Goal: Communication & Community: Participate in discussion

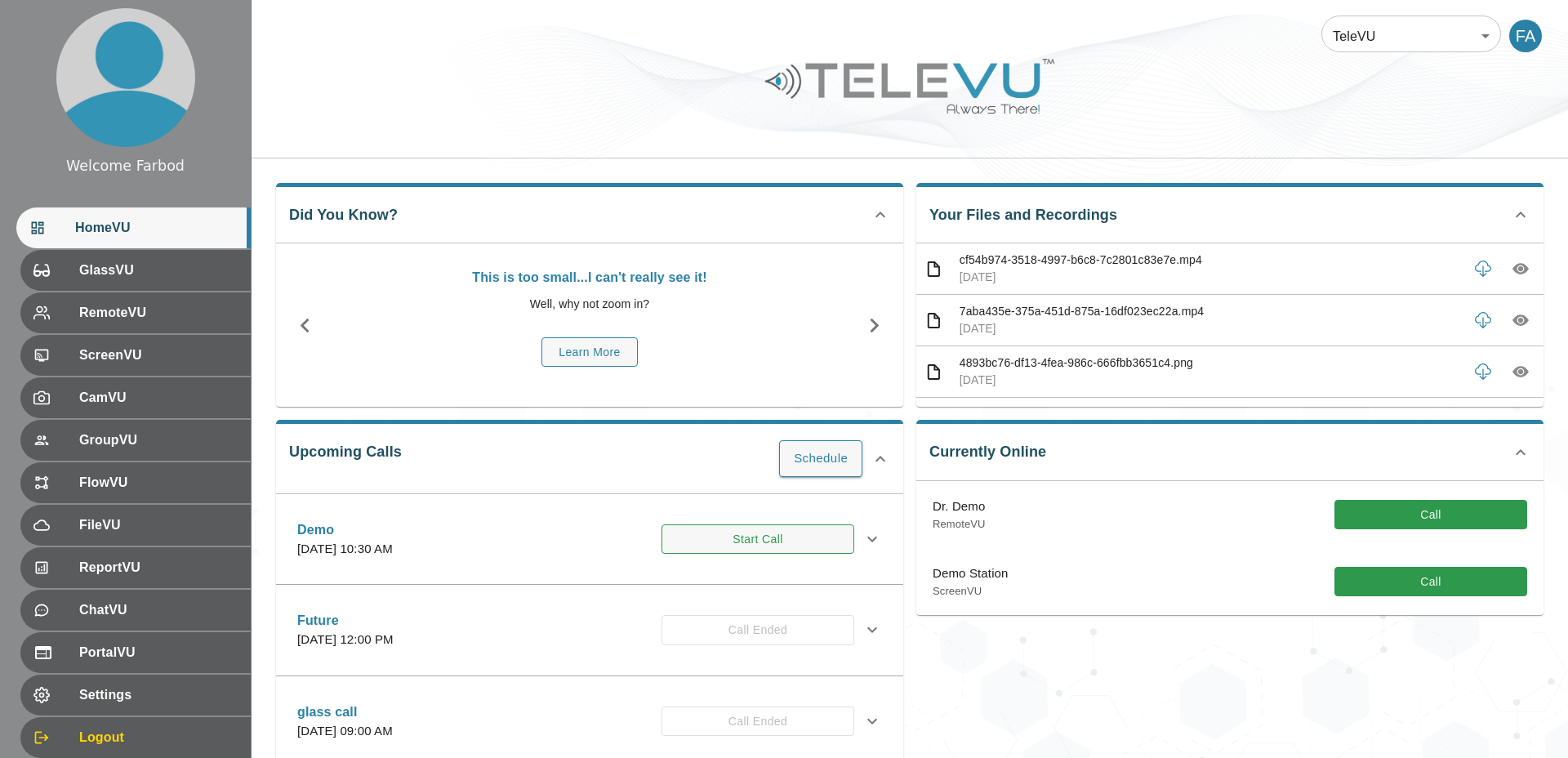
click at [760, 533] on button "Start Call" at bounding box center [757, 539] width 193 height 30
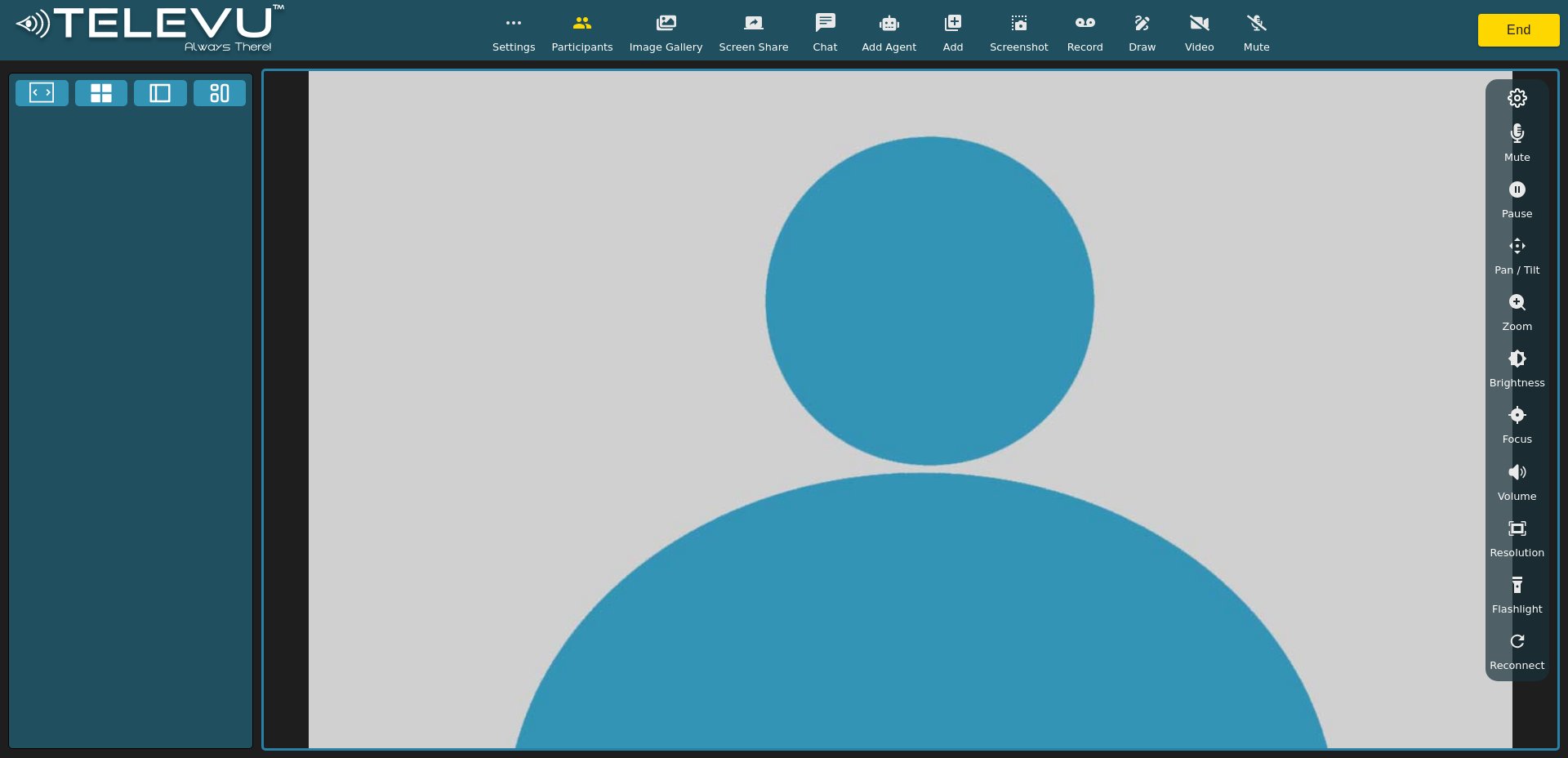
click at [932, 29] on button "button" at bounding box center [953, 22] width 41 height 32
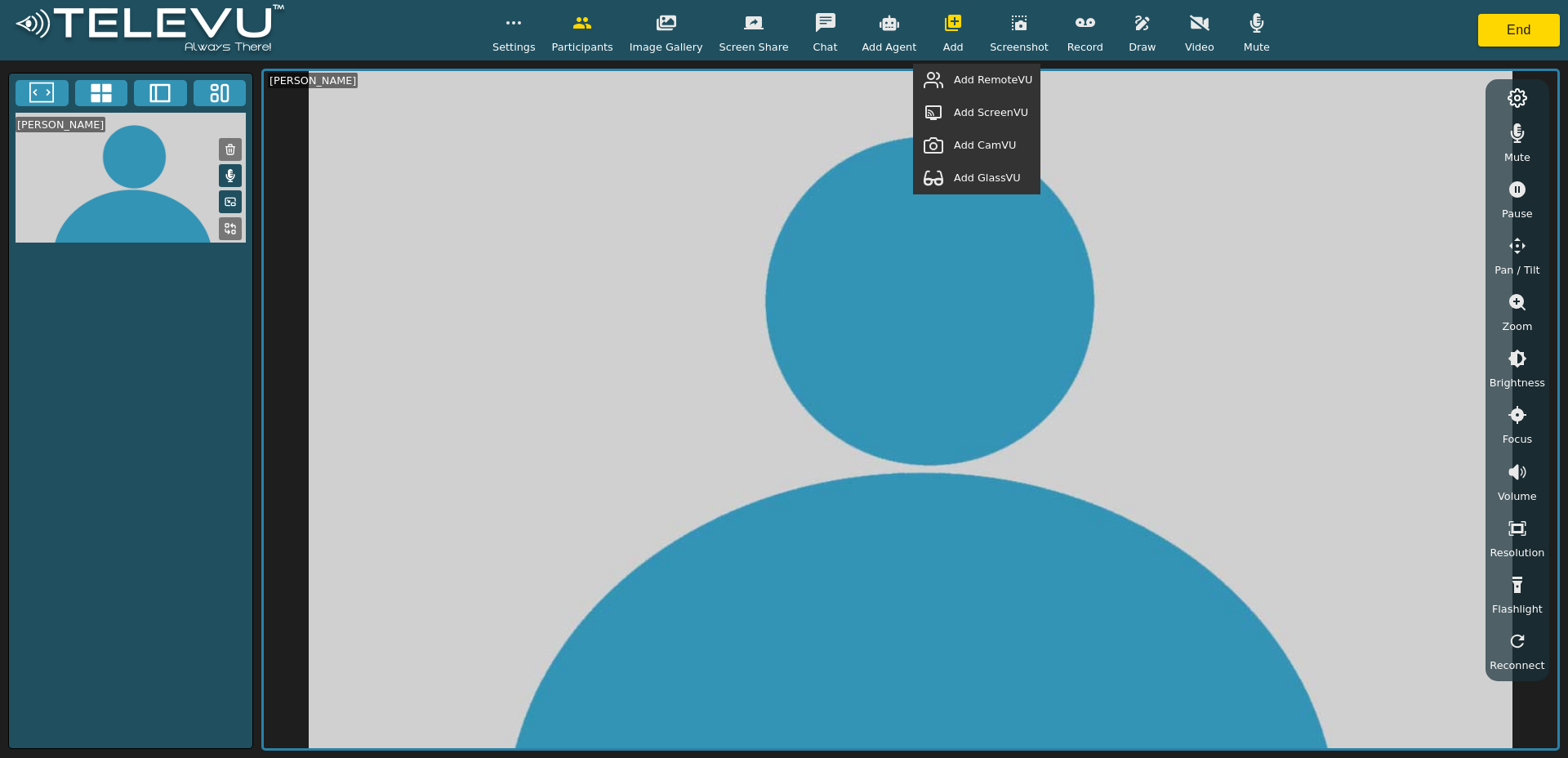
click at [954, 77] on button "button" at bounding box center [933, 79] width 41 height 32
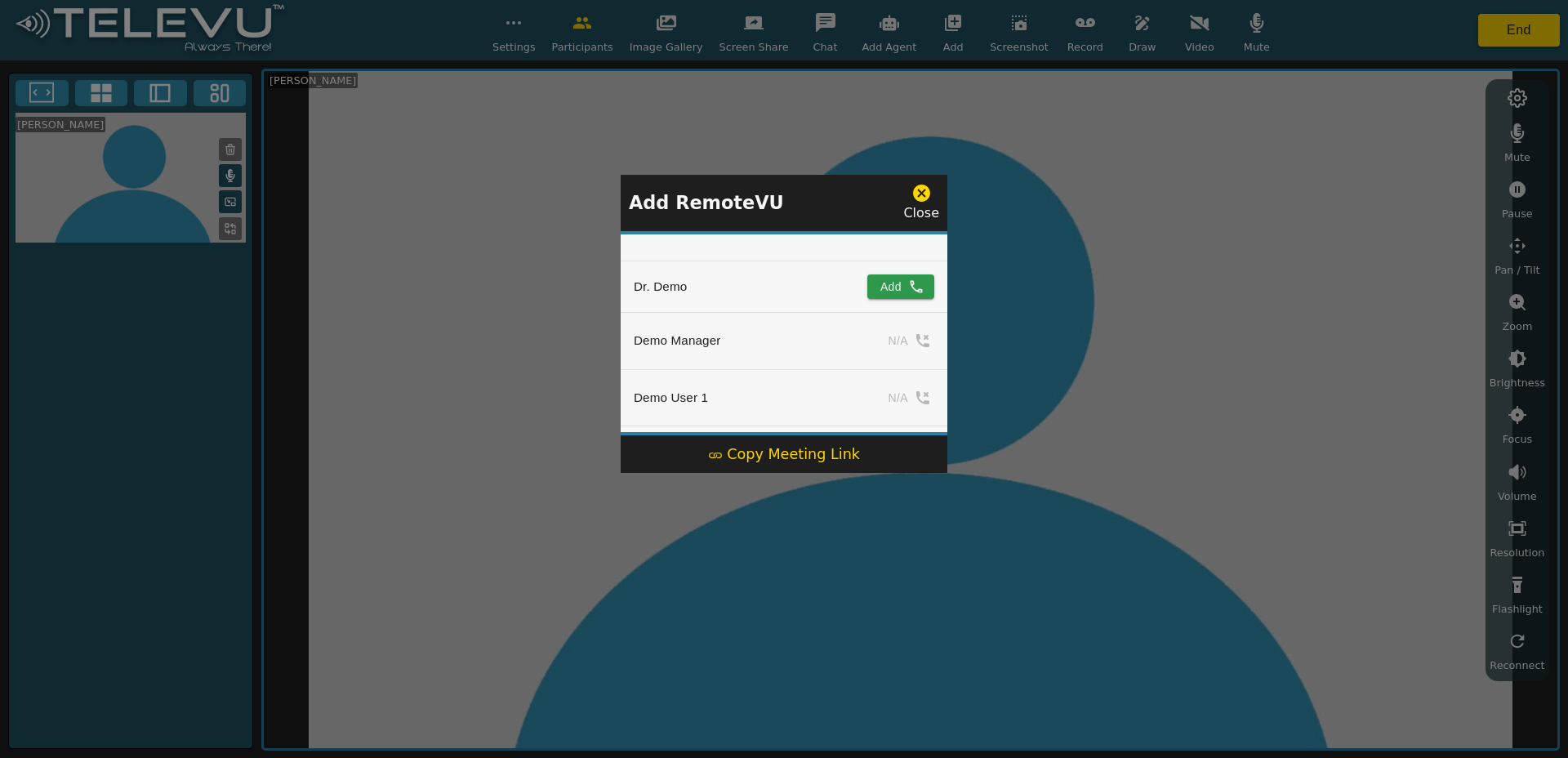
click at [801, 459] on div "Copy Meeting Link" at bounding box center [784, 454] width 152 height 22
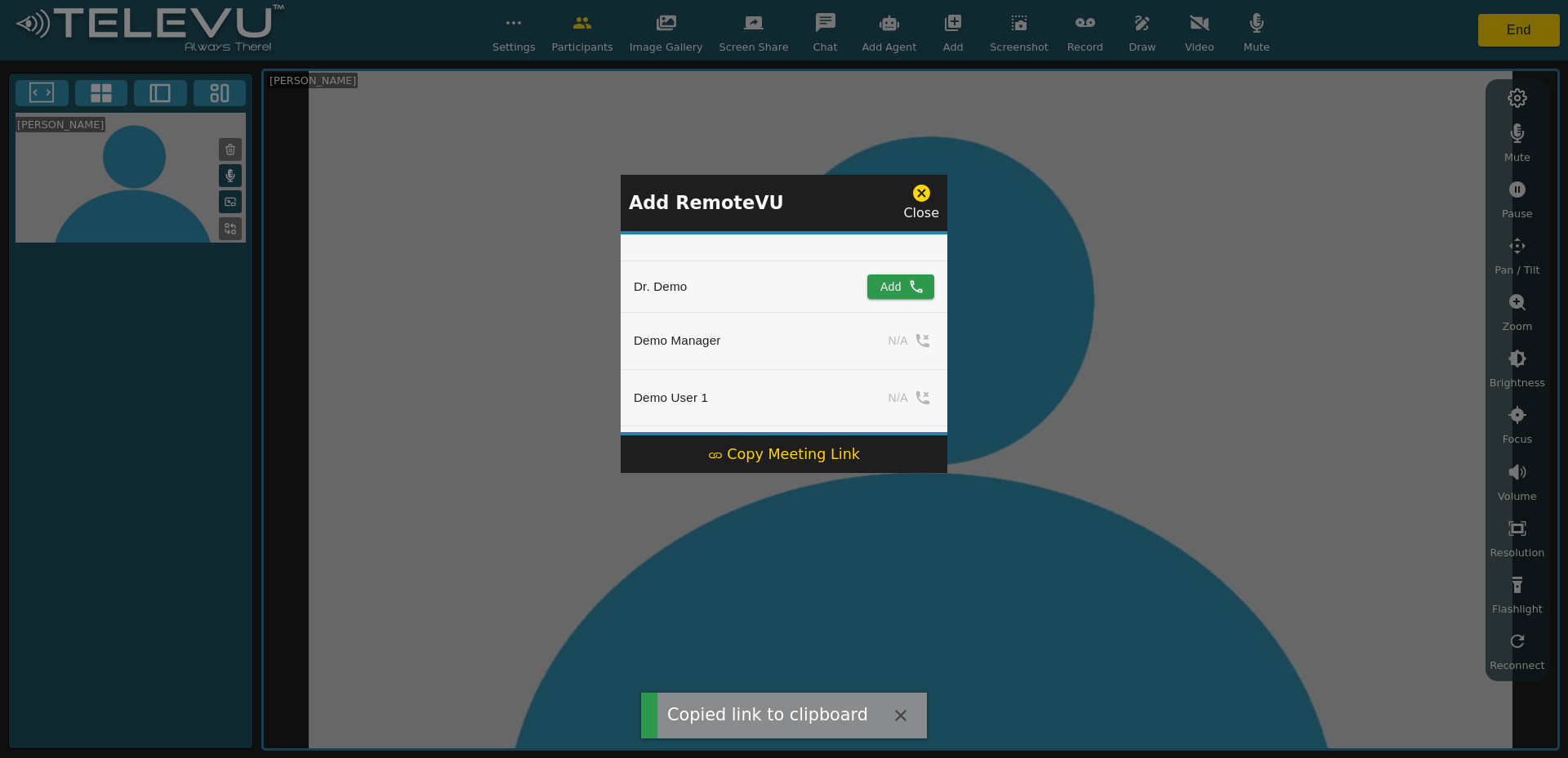
click at [919, 196] on icon at bounding box center [921, 193] width 21 height 21
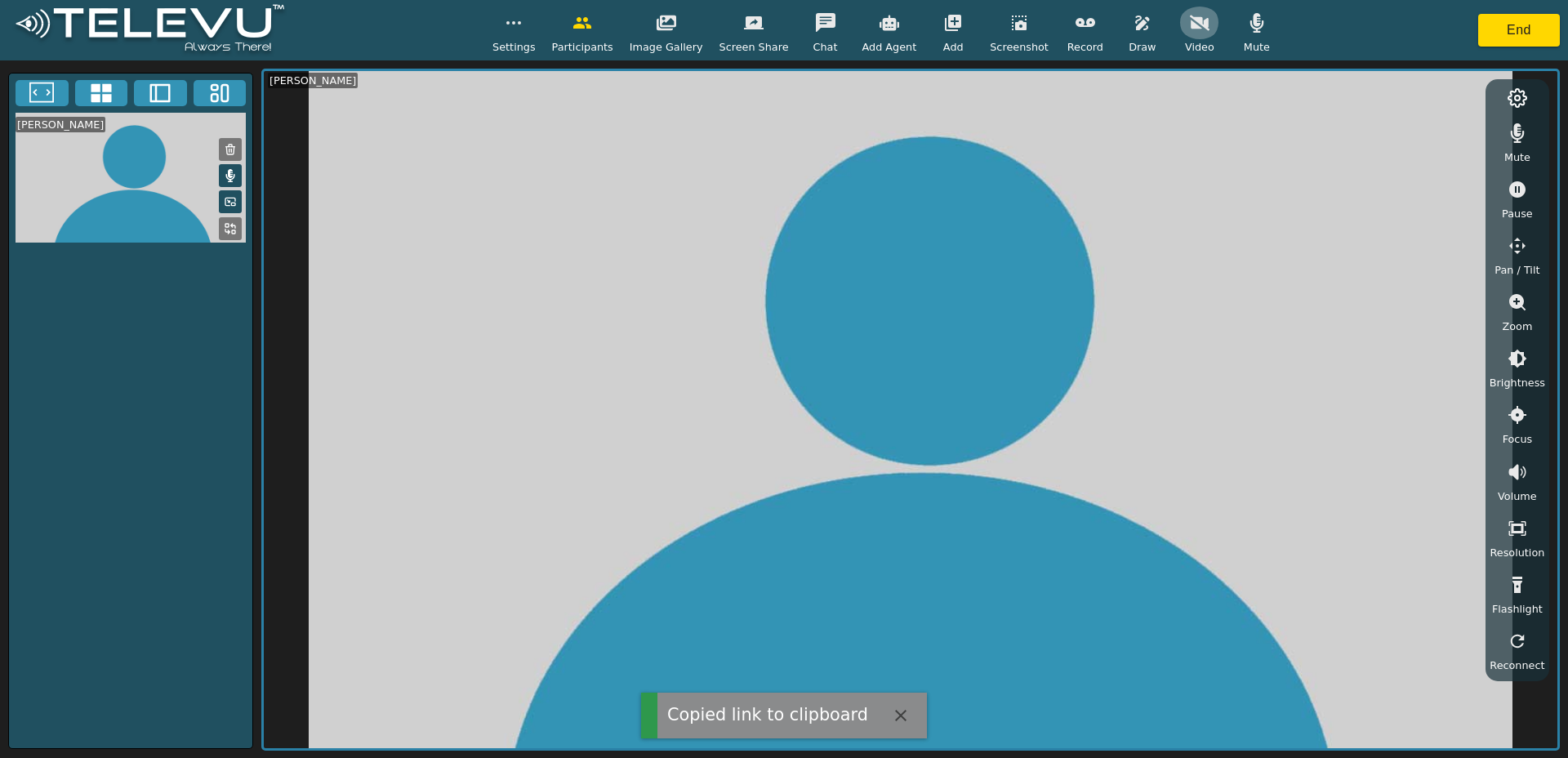
click at [1204, 25] on button "button" at bounding box center [1199, 22] width 41 height 32
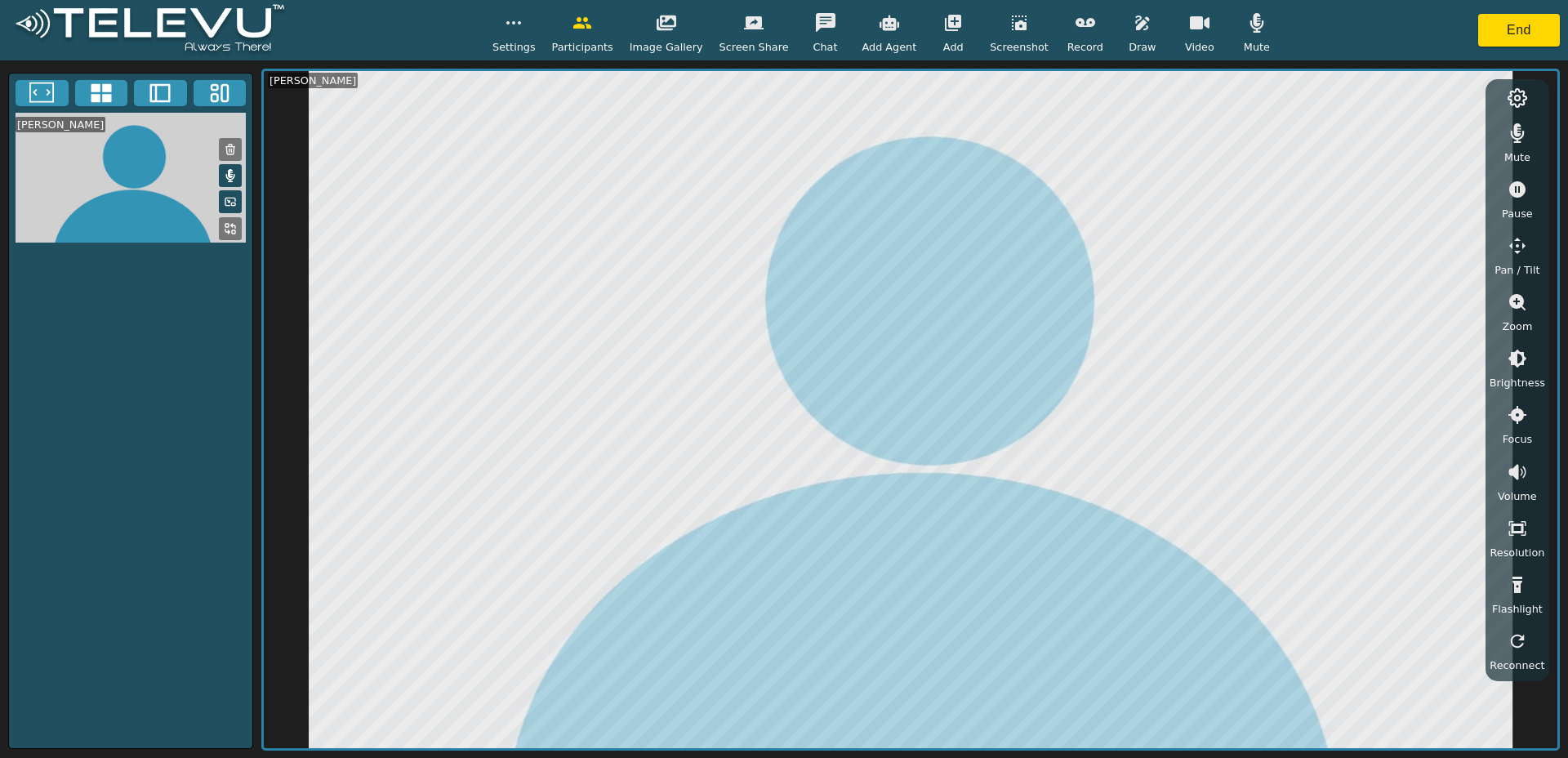
click at [1149, 26] on button "button" at bounding box center [1142, 22] width 41 height 32
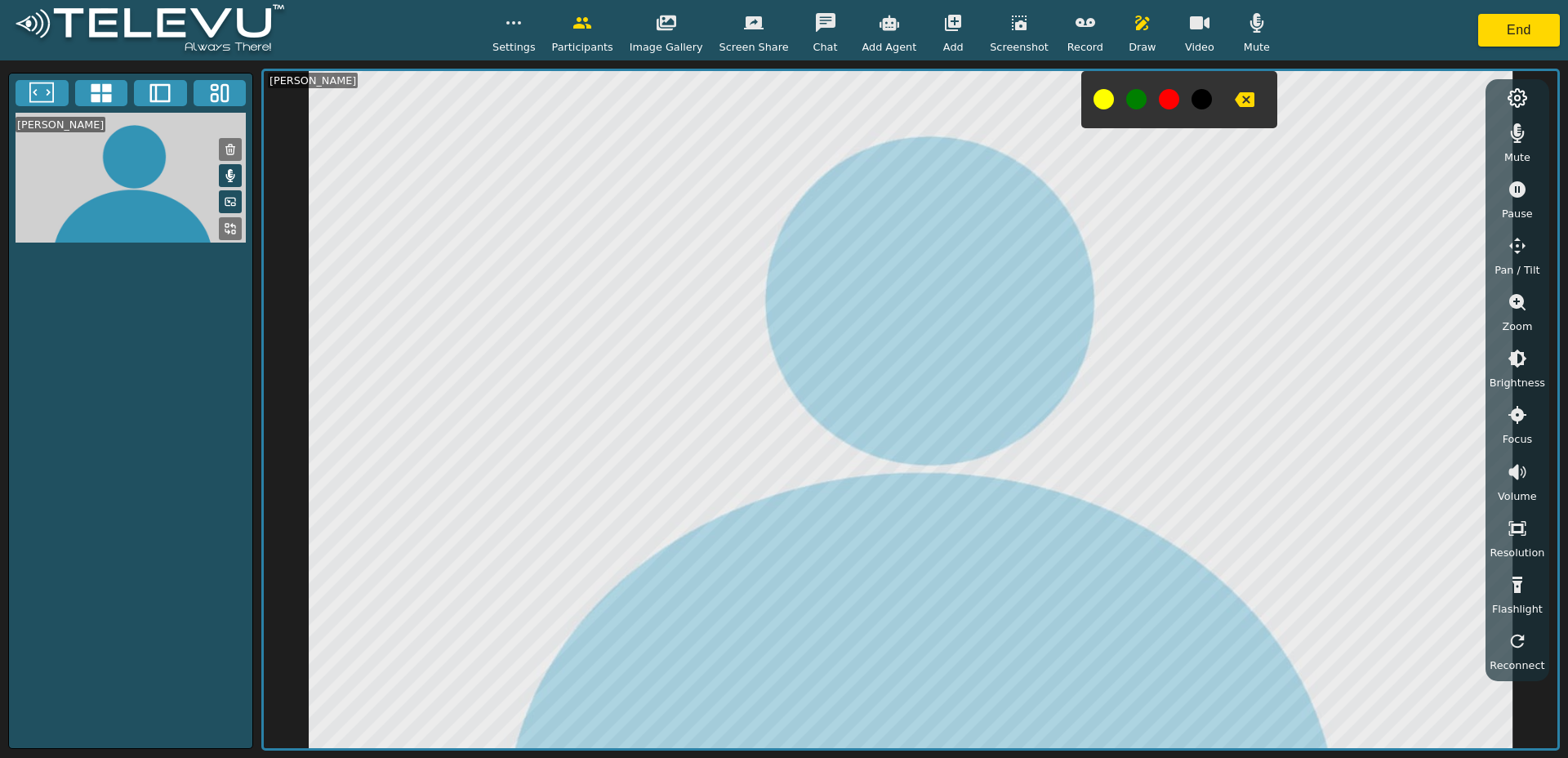
click at [1238, 102] on icon "button" at bounding box center [1244, 99] width 20 height 15
click at [1122, 30] on button "button" at bounding box center [1142, 22] width 41 height 32
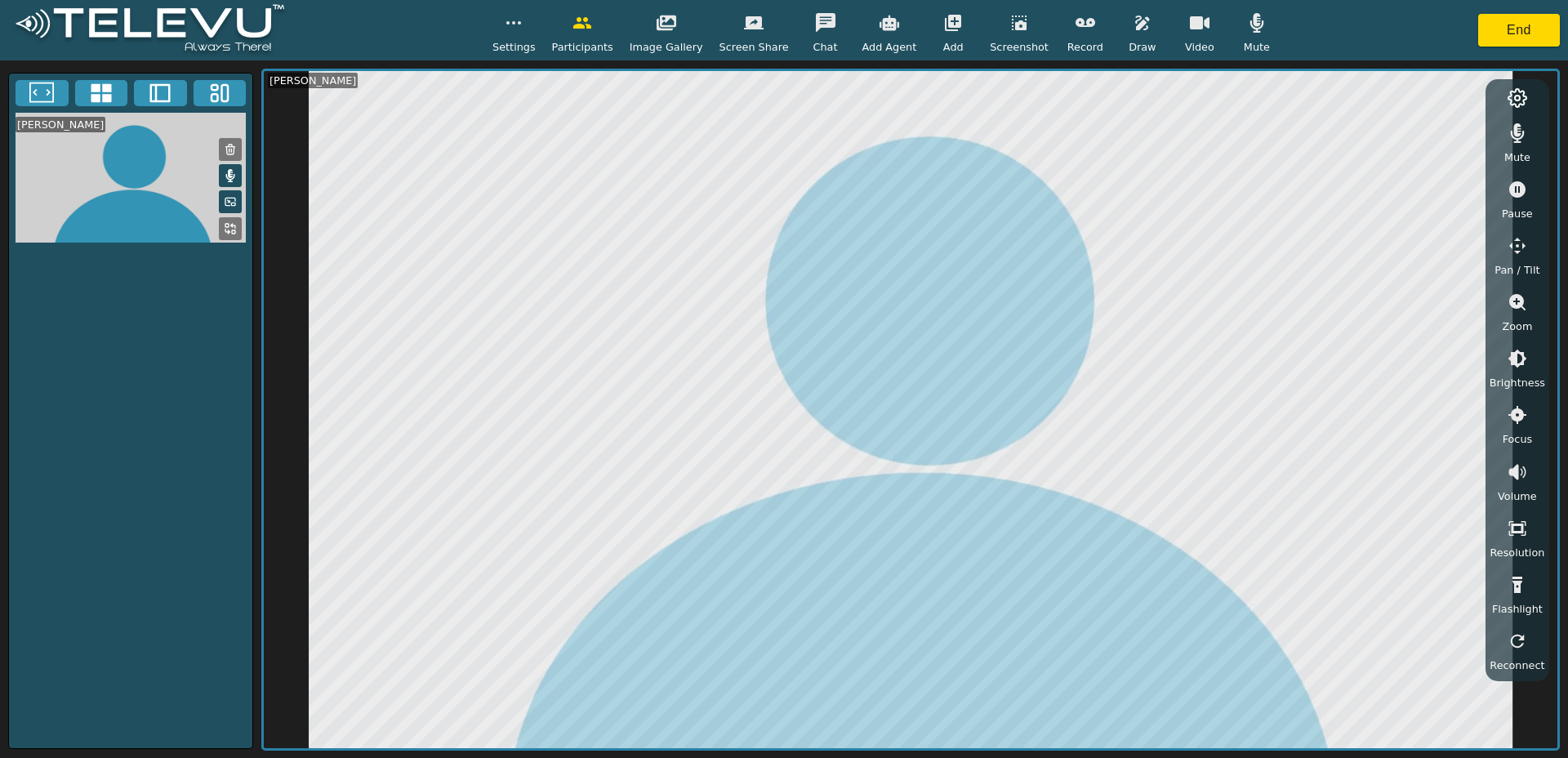
click at [1122, 32] on button "button" at bounding box center [1142, 22] width 41 height 32
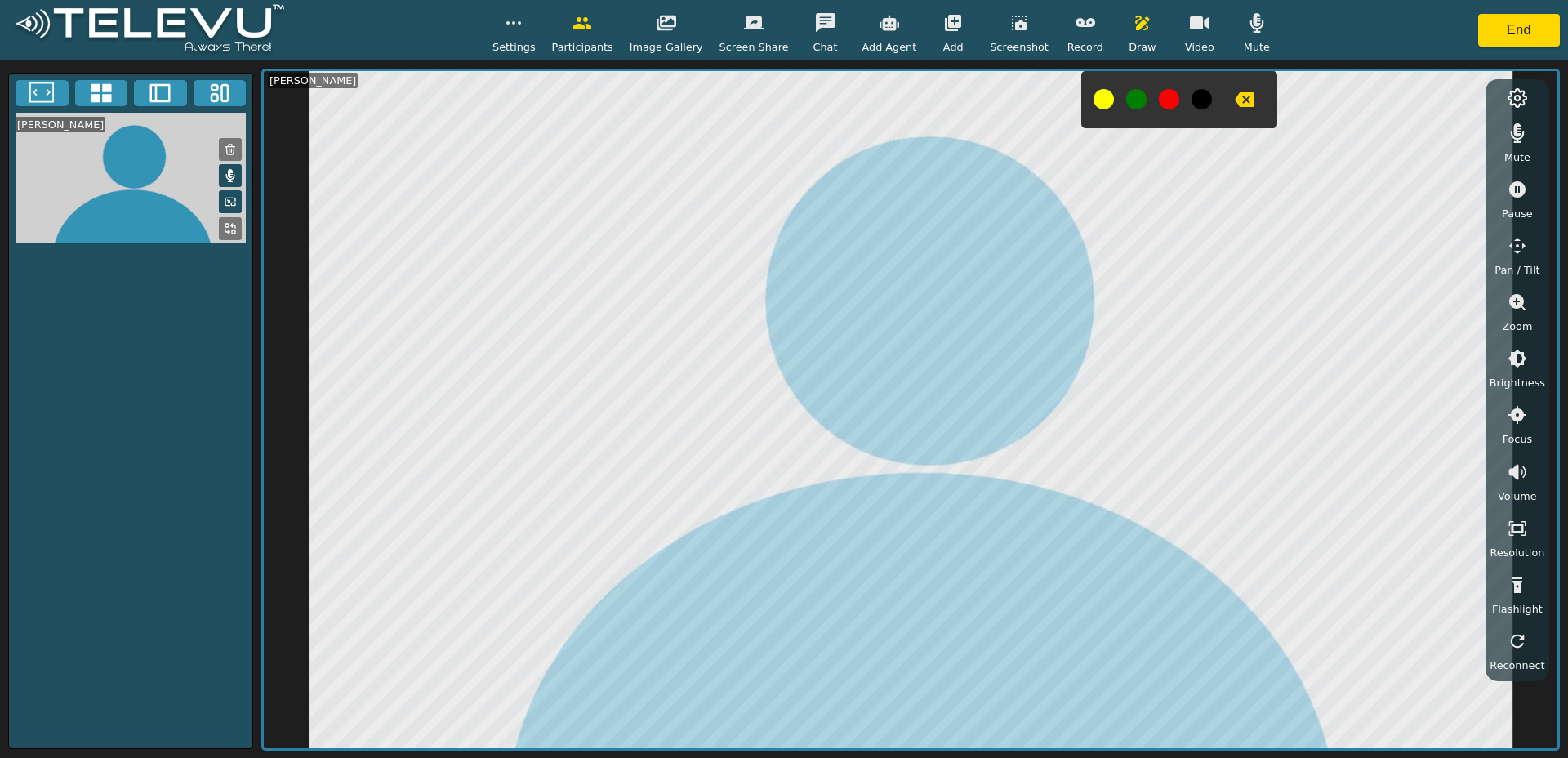
click at [1239, 107] on icon "button" at bounding box center [1244, 100] width 20 height 20
click at [1133, 20] on icon "button" at bounding box center [1142, 22] width 20 height 20
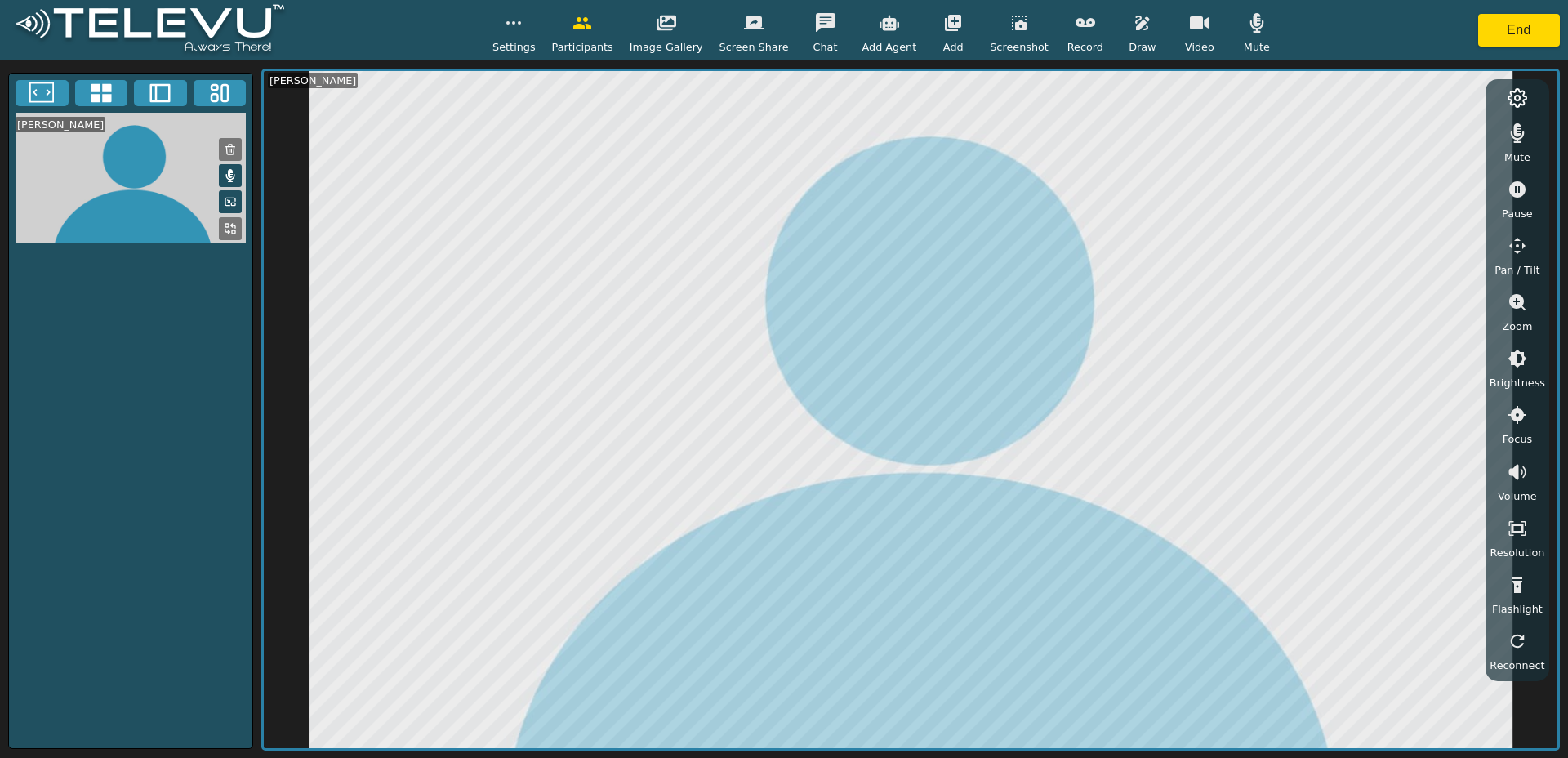
click at [1123, 33] on button "button" at bounding box center [1142, 22] width 41 height 32
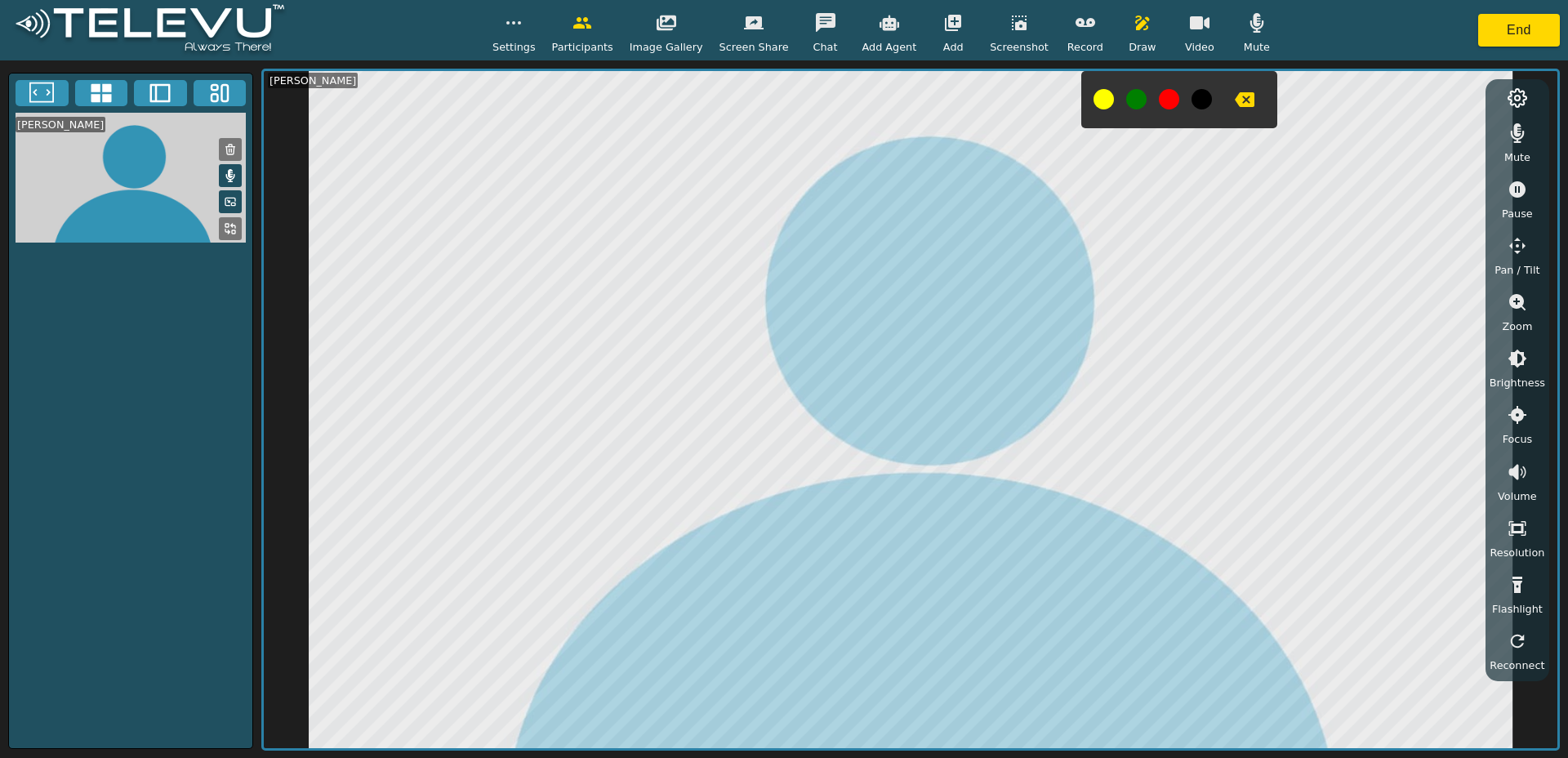
click at [1234, 97] on icon "button" at bounding box center [1244, 99] width 20 height 15
click at [1145, 34] on div "Draw" at bounding box center [1142, 30] width 41 height 48
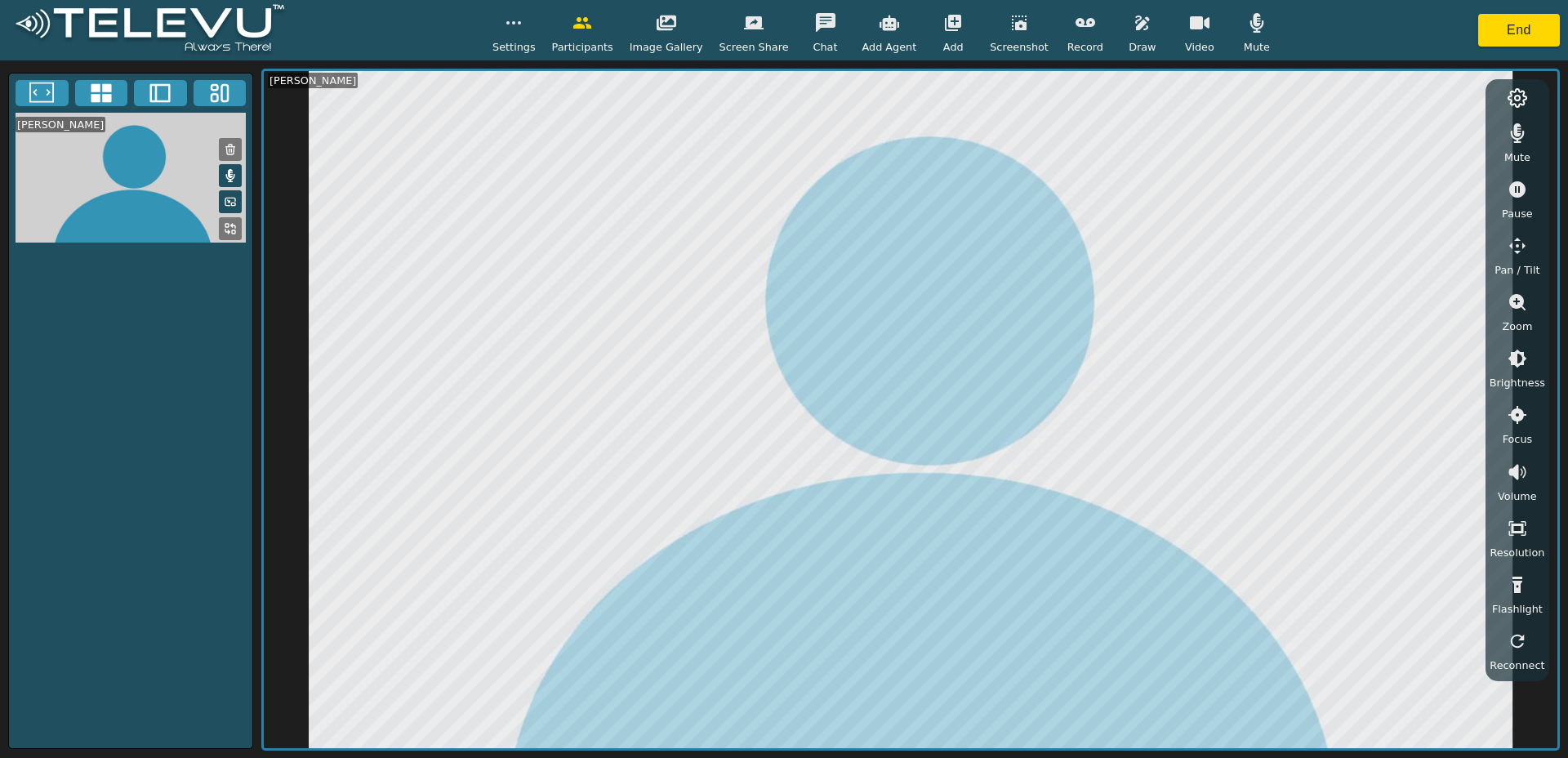
click at [1135, 25] on icon "button" at bounding box center [1142, 22] width 14 height 15
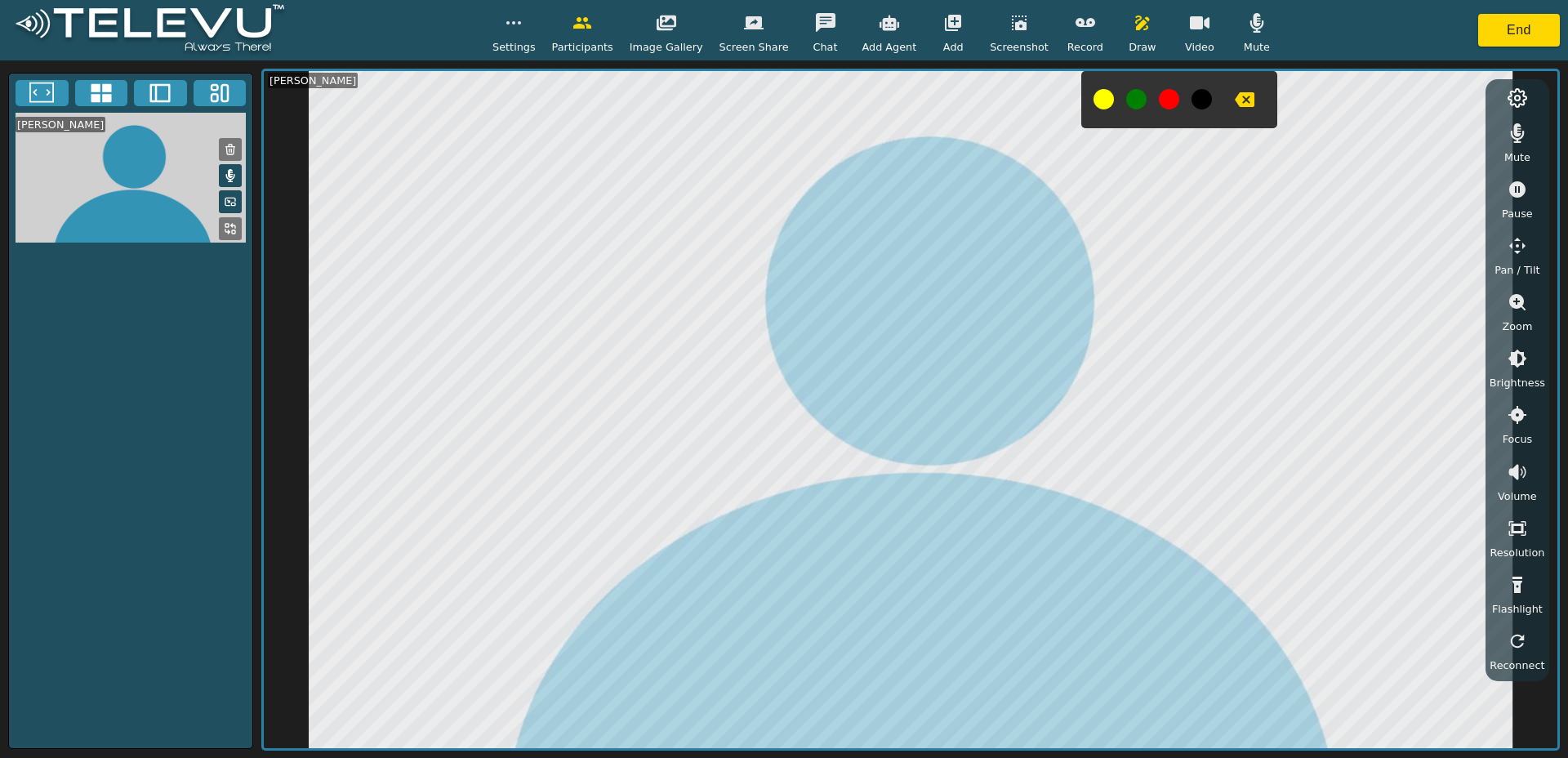
click at [1129, 32] on button "button" at bounding box center [1142, 22] width 41 height 32
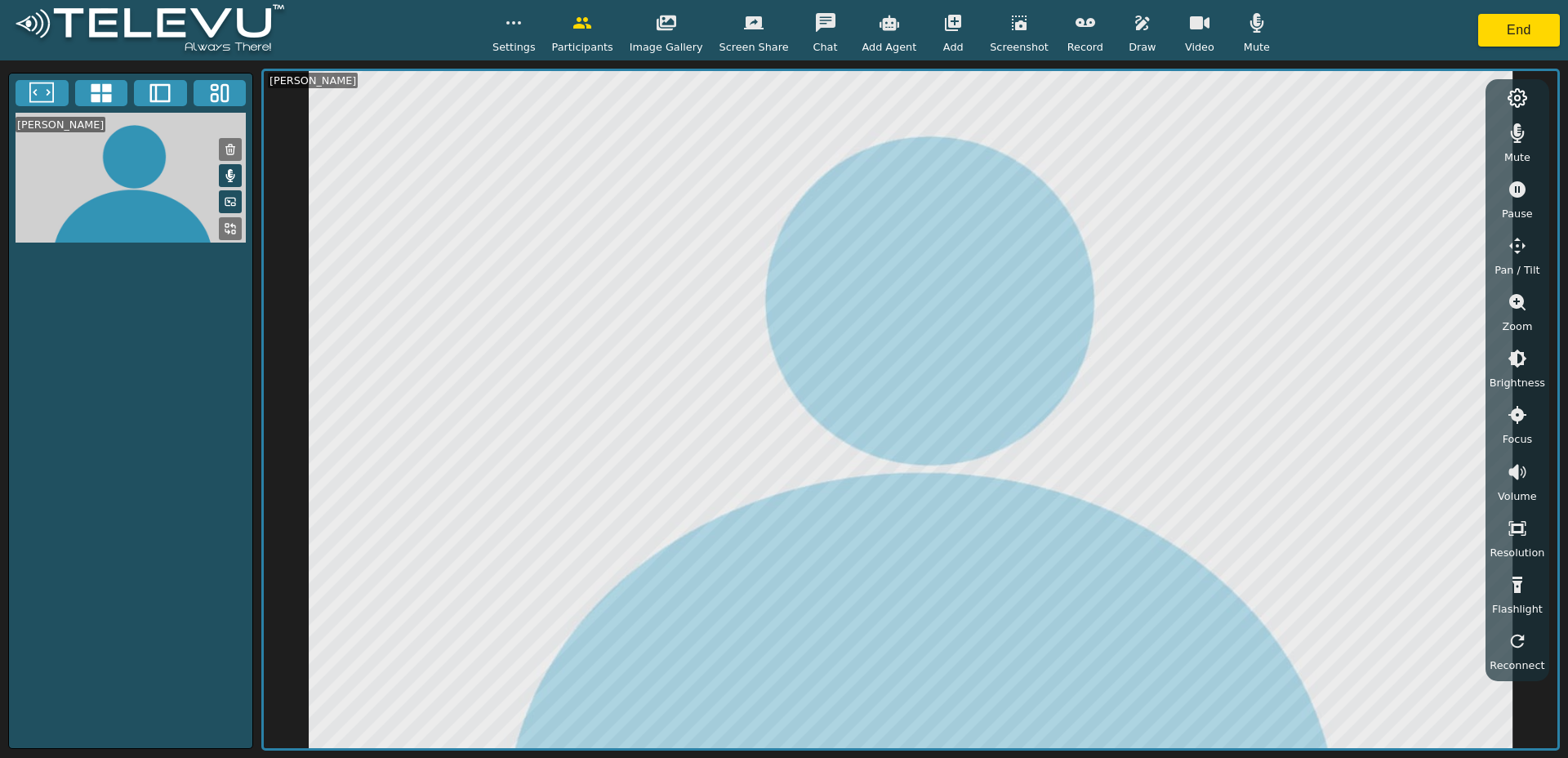
click at [1122, 20] on button "button" at bounding box center [1142, 22] width 41 height 32
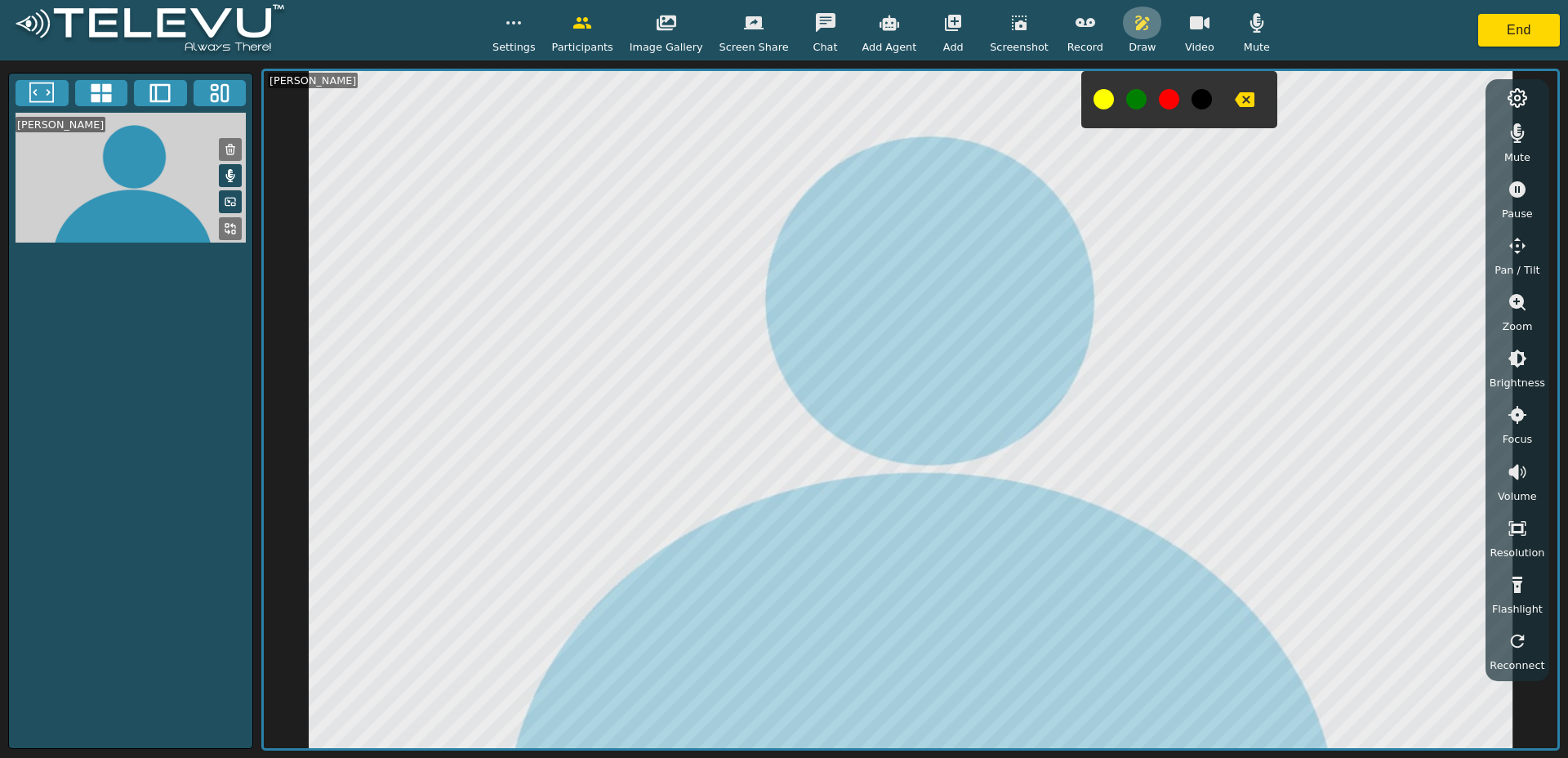
click at [1133, 31] on icon "button" at bounding box center [1142, 22] width 20 height 20
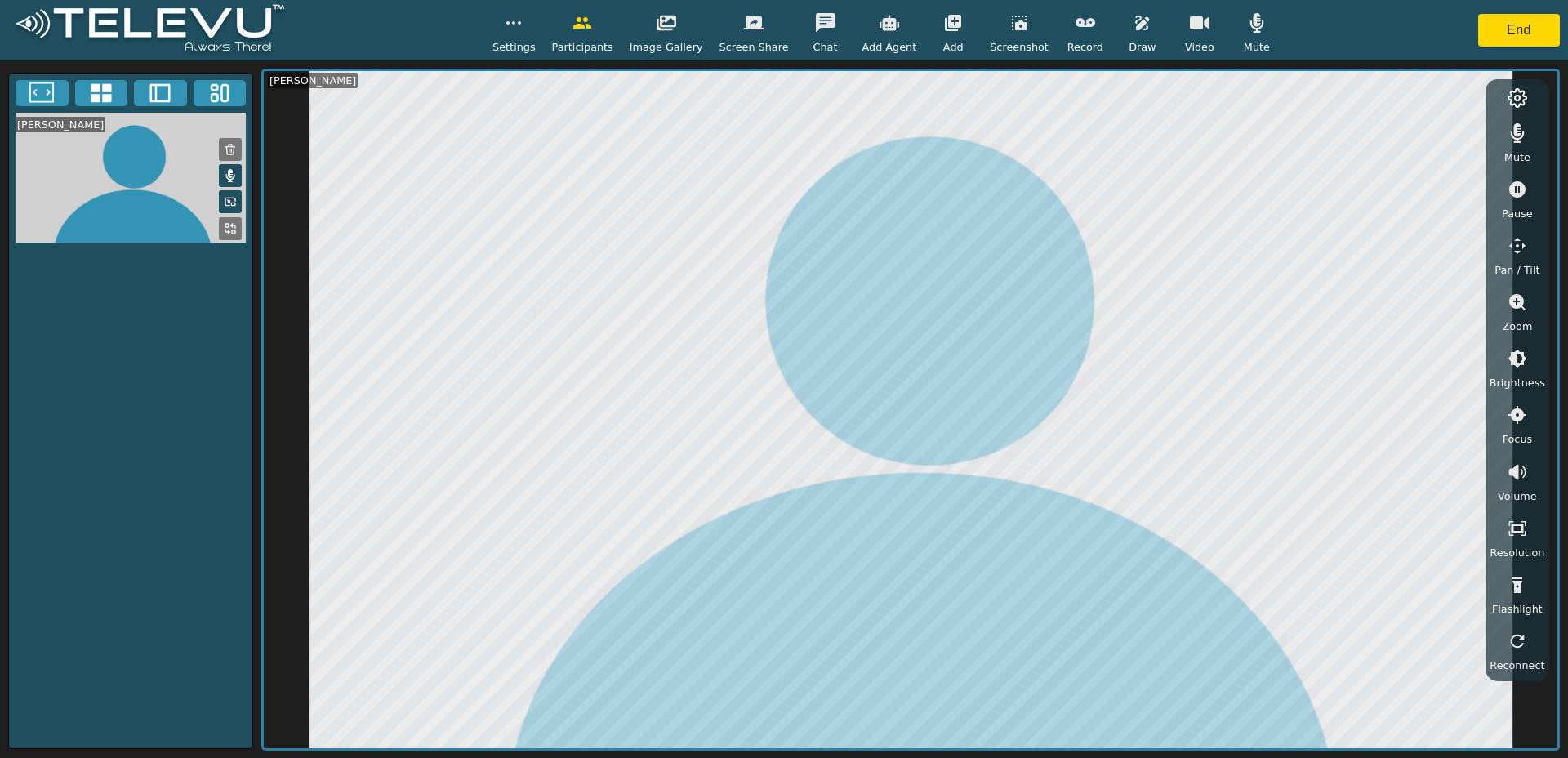
click at [1133, 22] on icon "button" at bounding box center [1142, 22] width 20 height 20
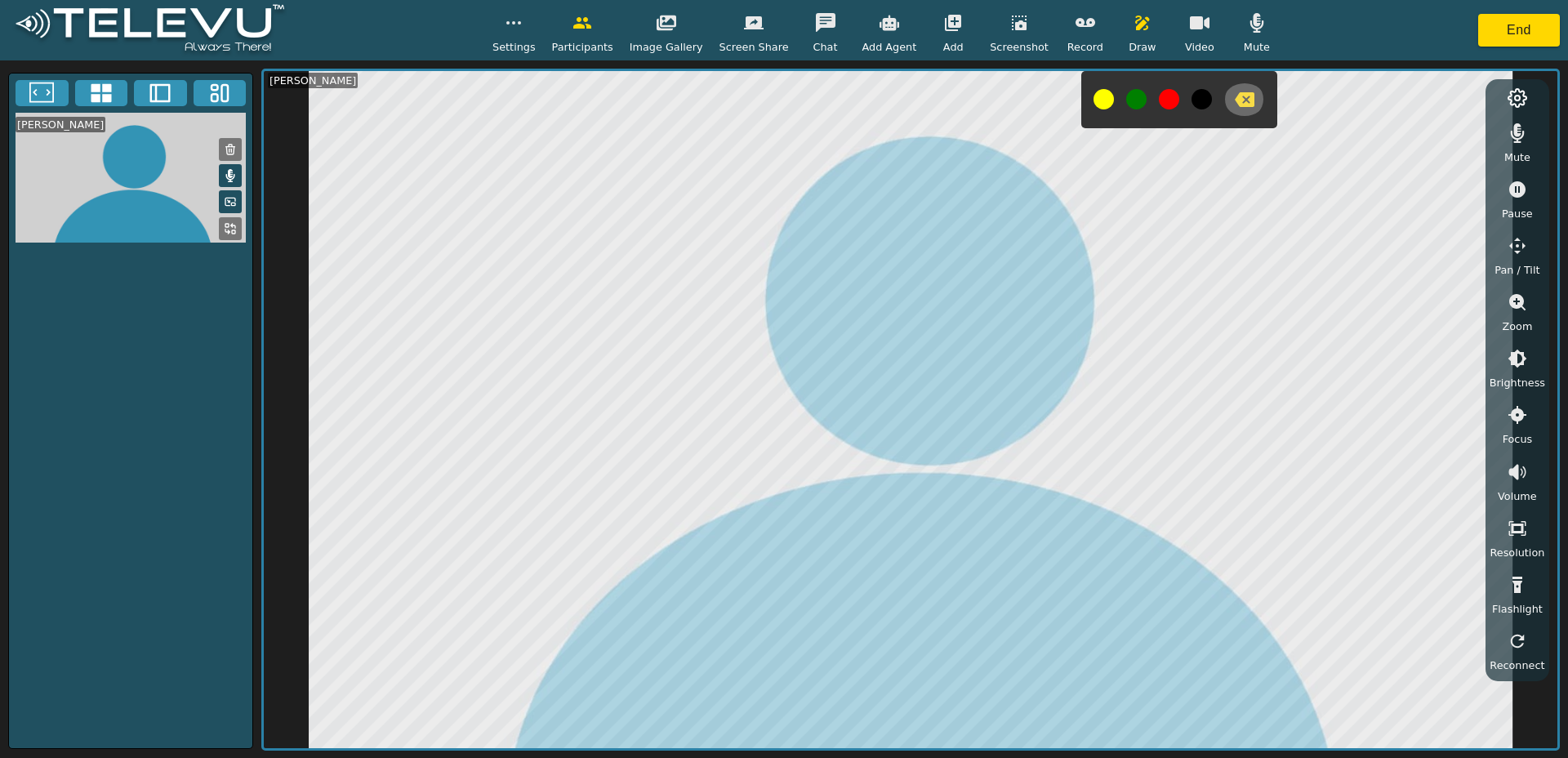
click at [1234, 102] on icon "button" at bounding box center [1244, 99] width 20 height 15
click at [1136, 34] on button "button" at bounding box center [1142, 22] width 41 height 32
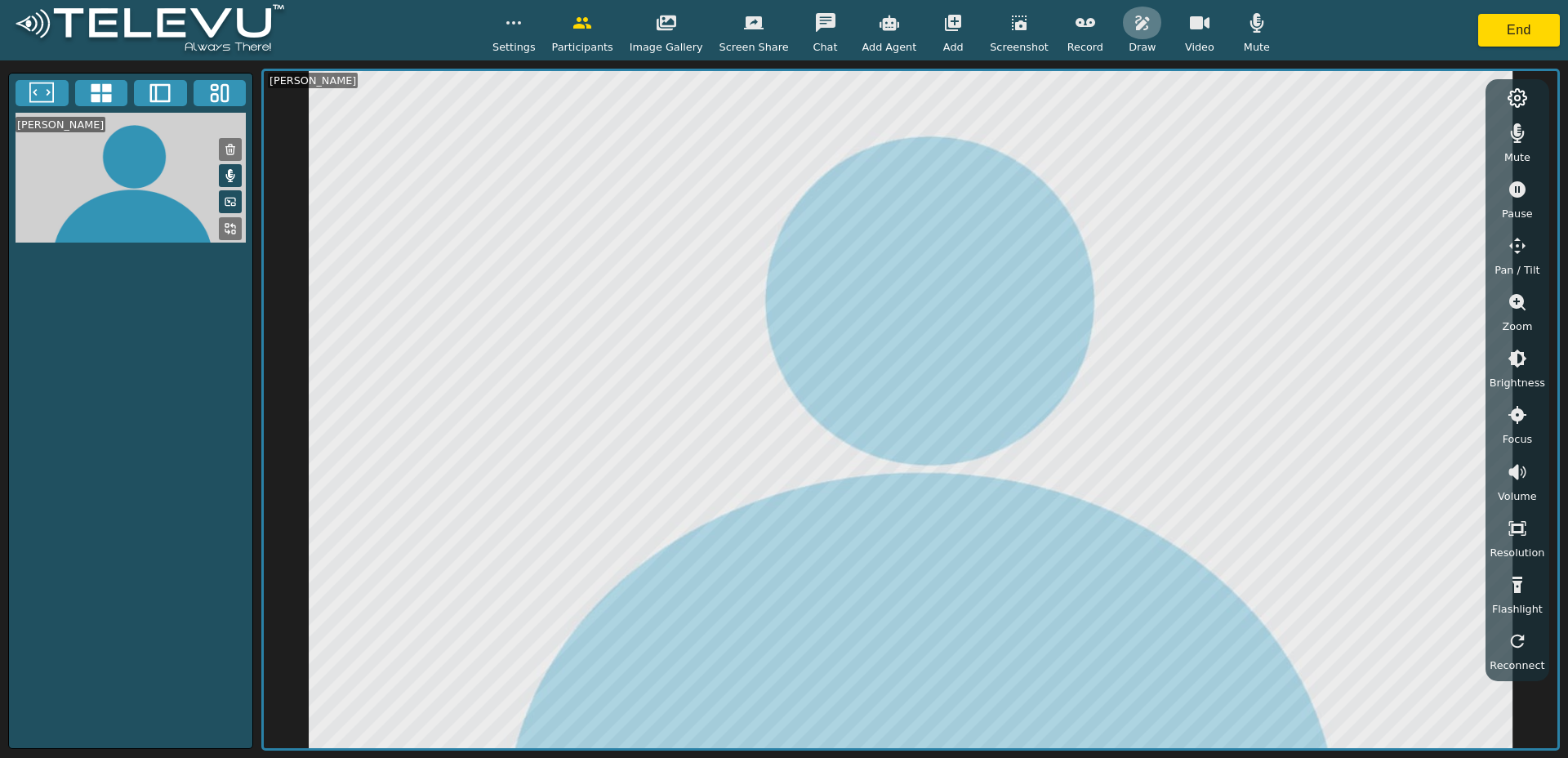
click at [1135, 34] on button "button" at bounding box center [1142, 22] width 41 height 32
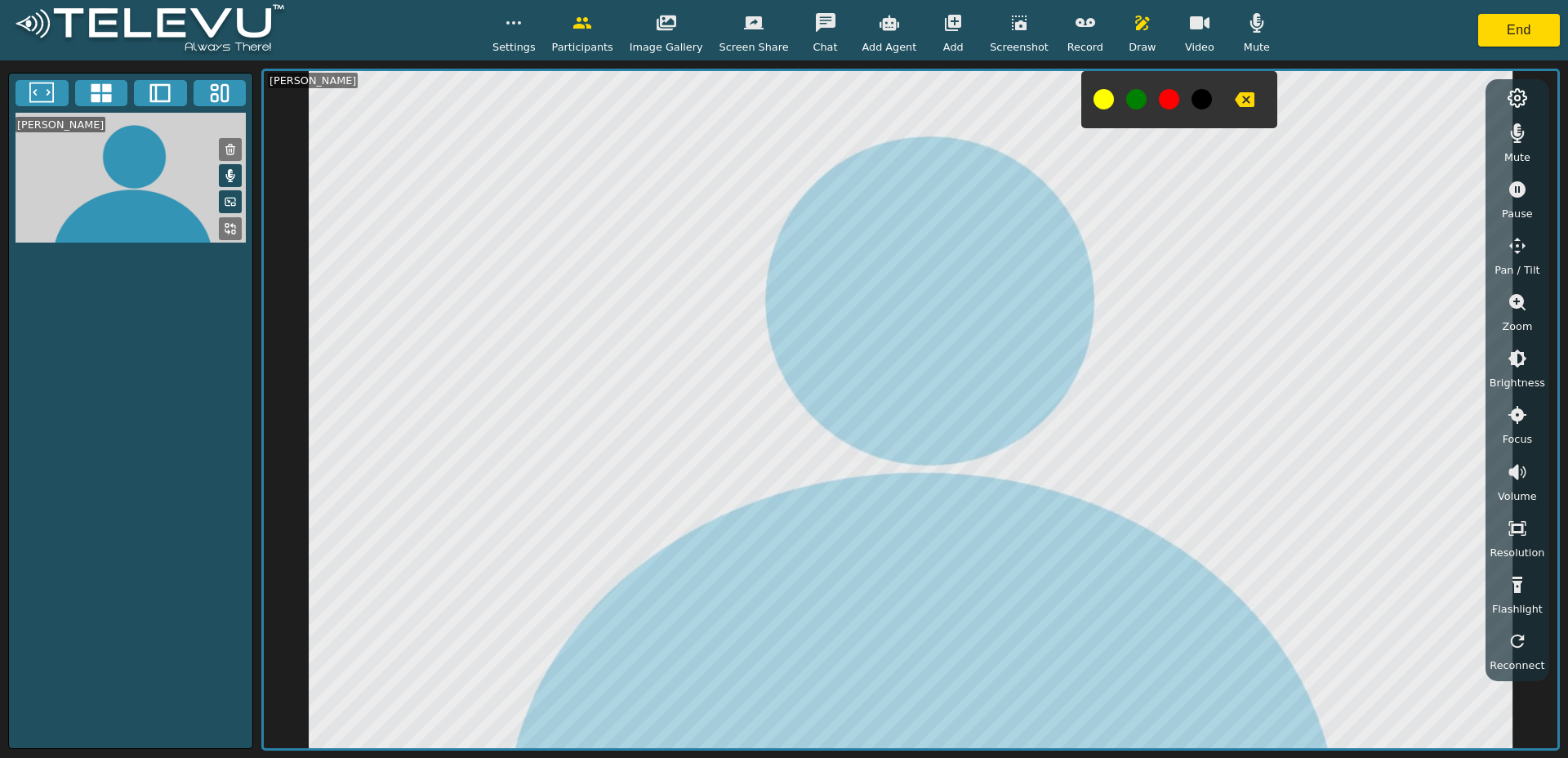
click at [1144, 27] on button "button" at bounding box center [1142, 22] width 41 height 32
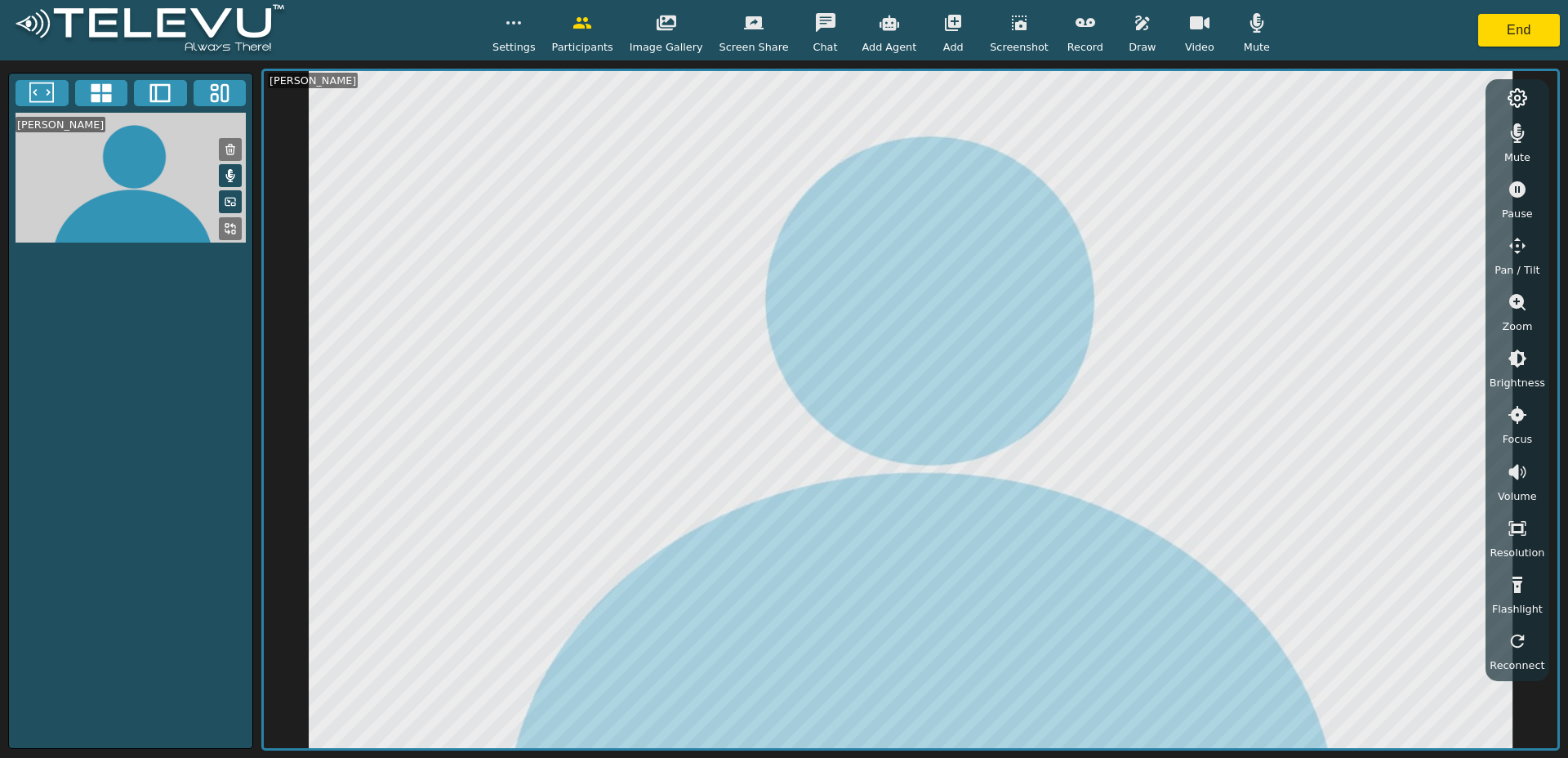
click at [1136, 27] on icon "button" at bounding box center [1142, 22] width 14 height 15
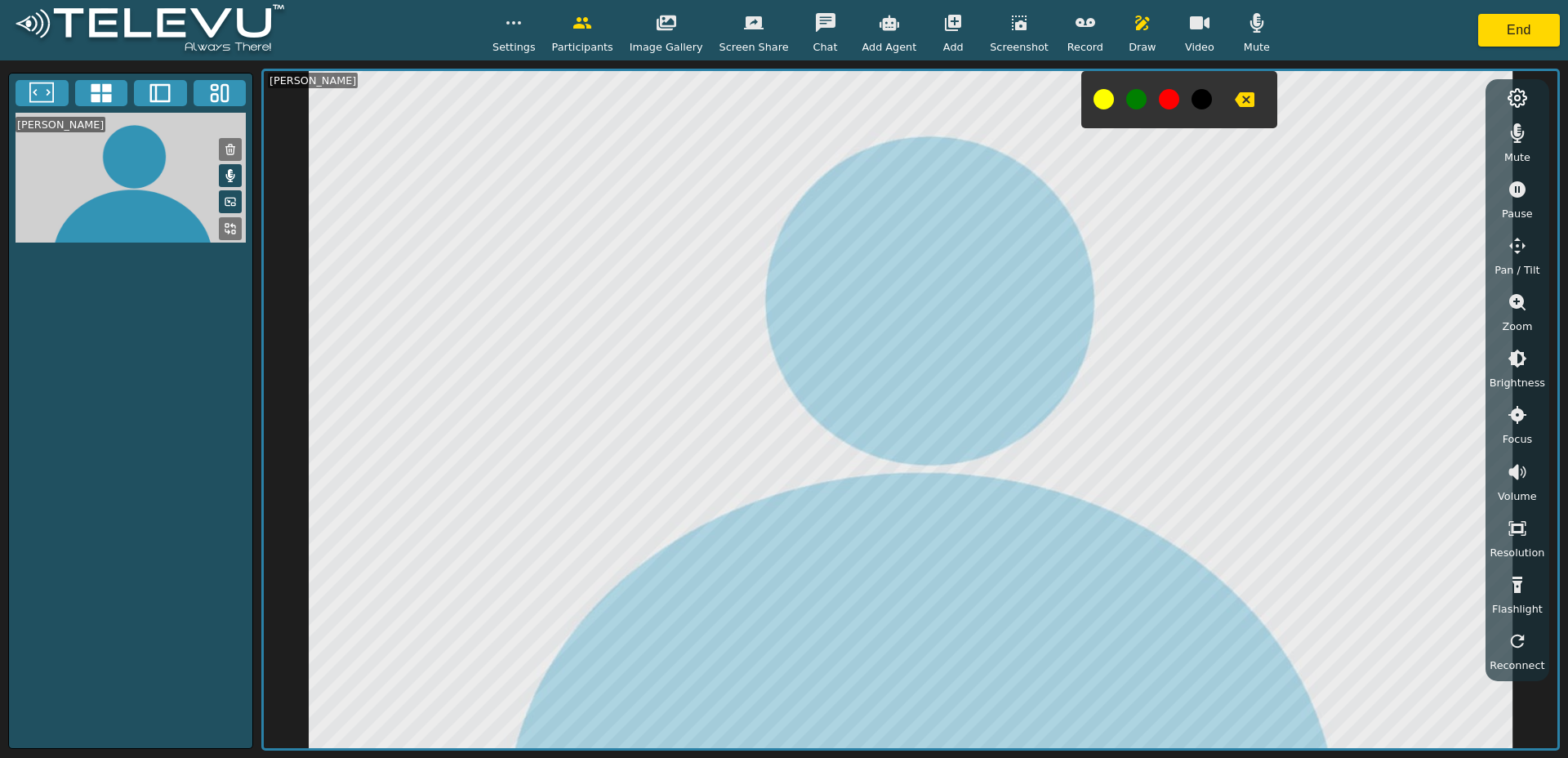
click at [1131, 37] on button "button" at bounding box center [1142, 22] width 41 height 32
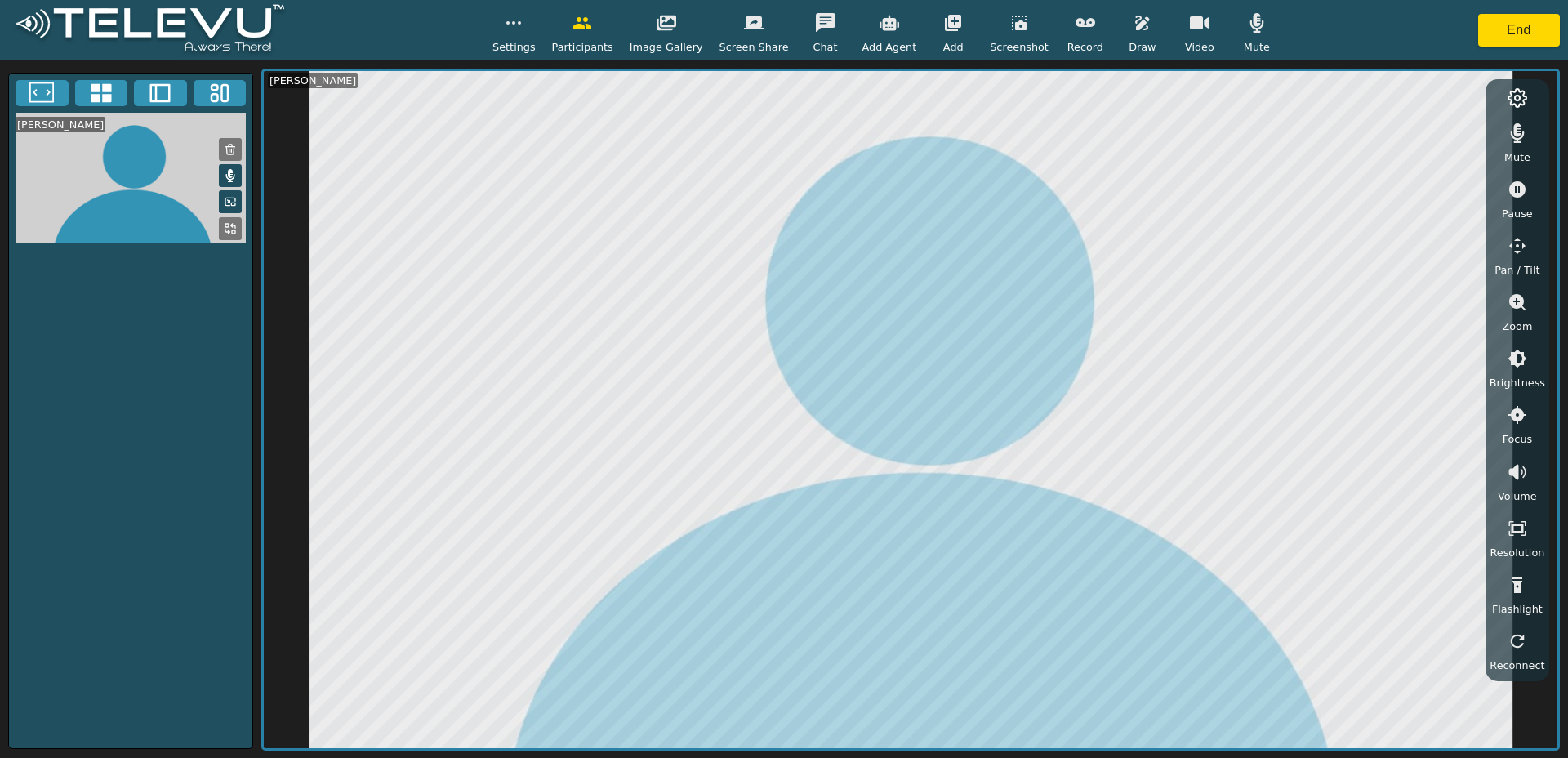
click at [1130, 34] on button "button" at bounding box center [1142, 22] width 41 height 32
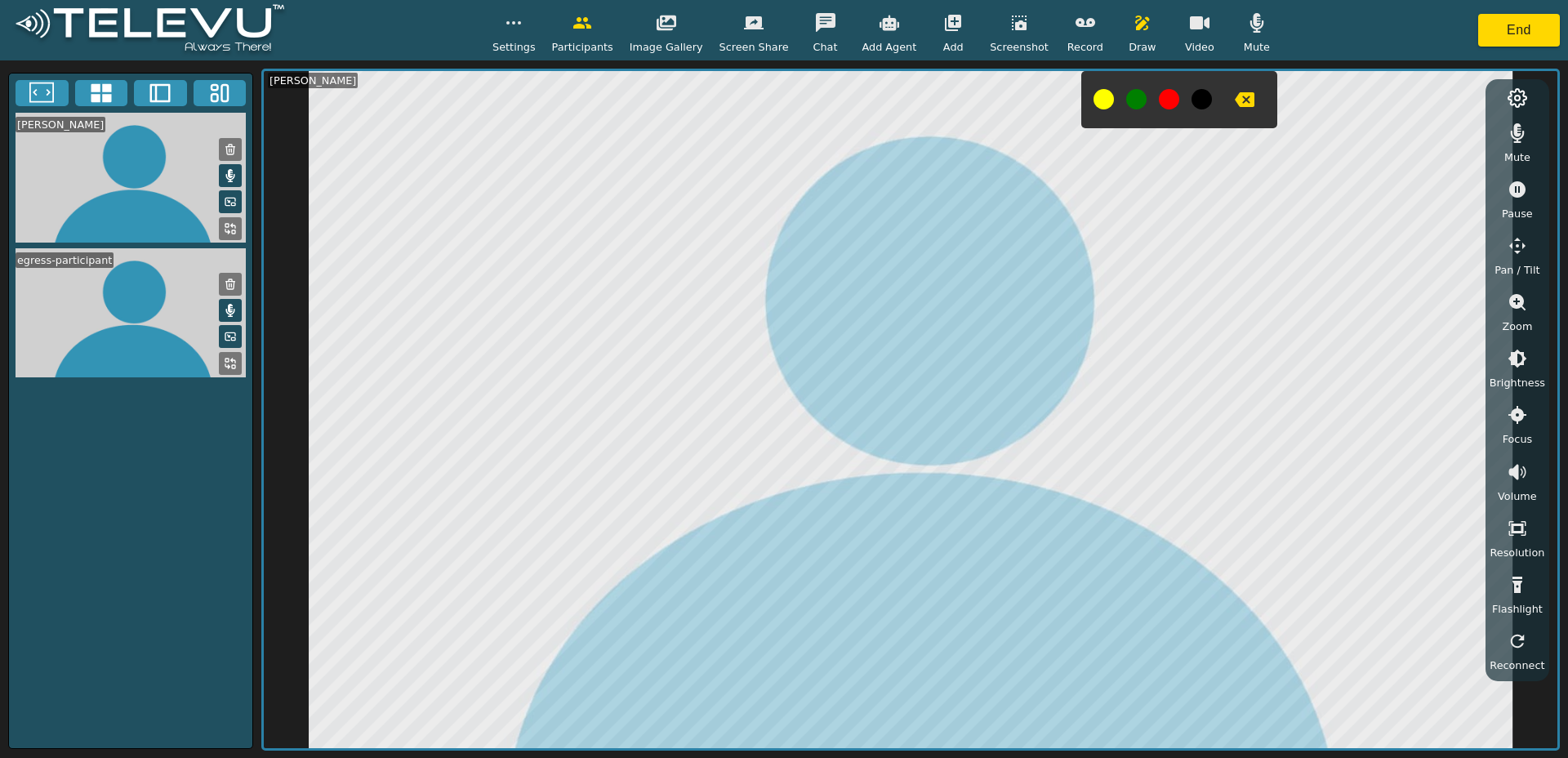
click at [1133, 26] on icon "button" at bounding box center [1142, 22] width 20 height 20
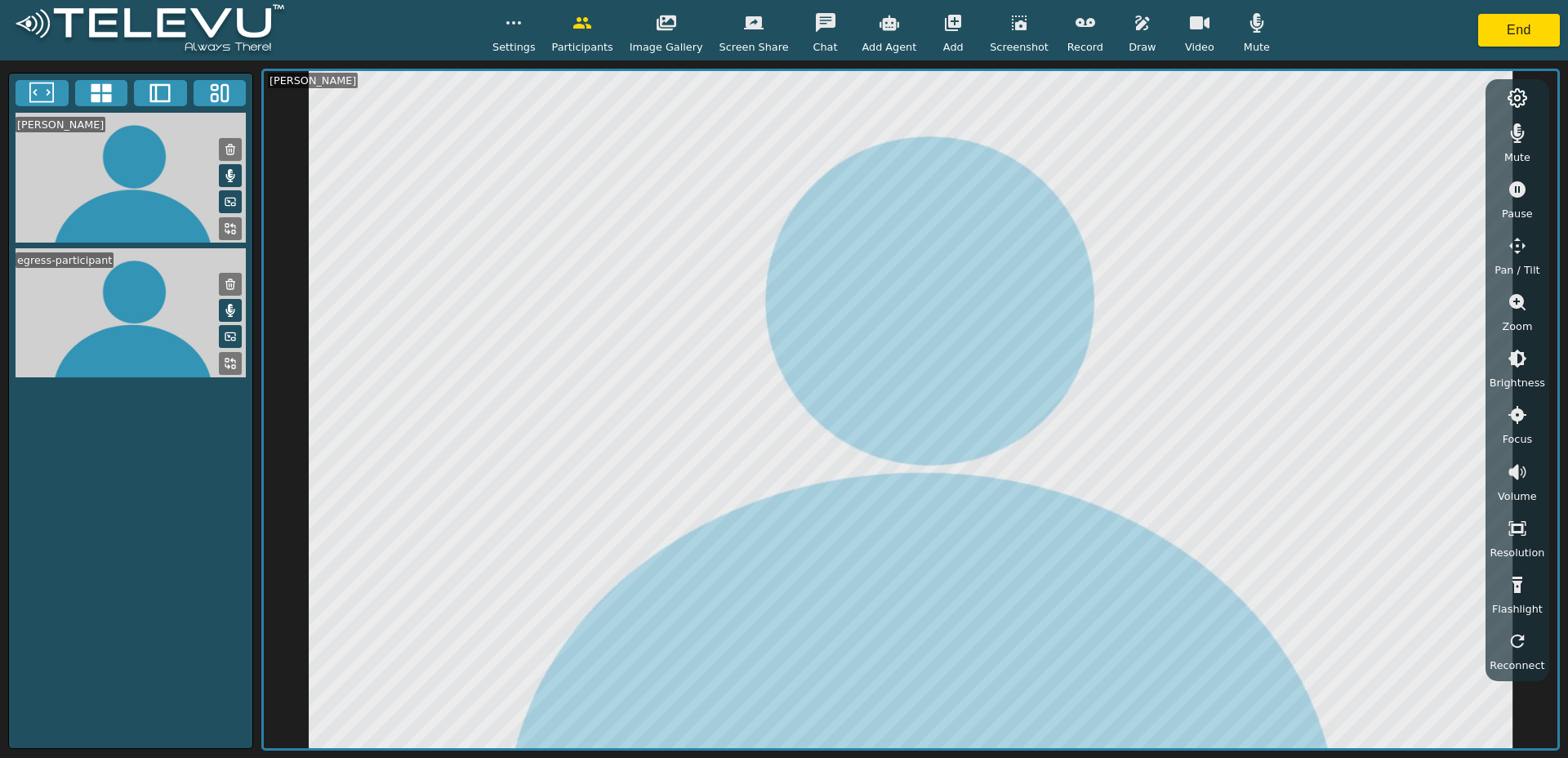
click at [1133, 26] on icon "button" at bounding box center [1142, 22] width 20 height 20
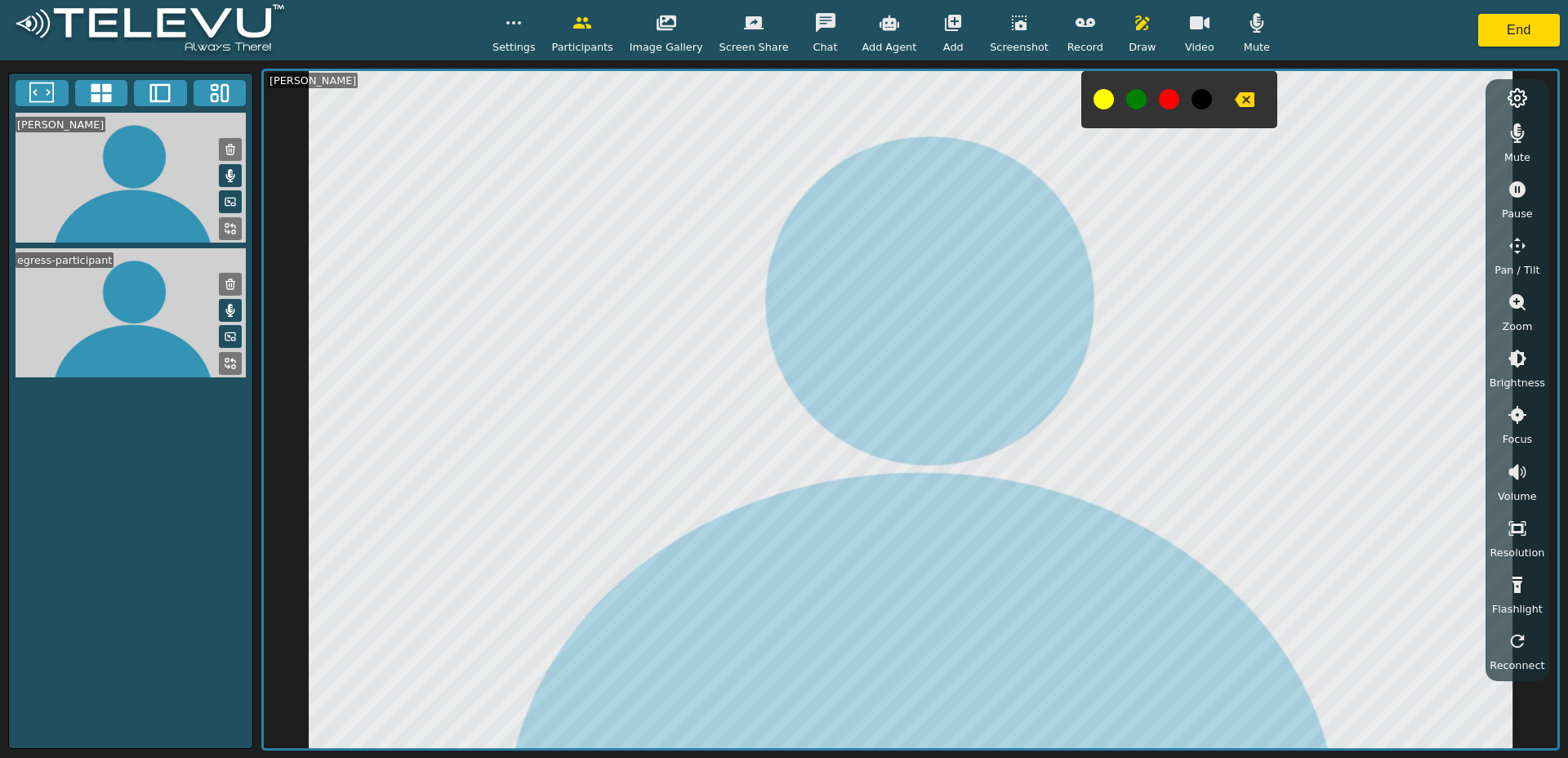
click at [1135, 22] on icon "button" at bounding box center [1142, 22] width 14 height 15
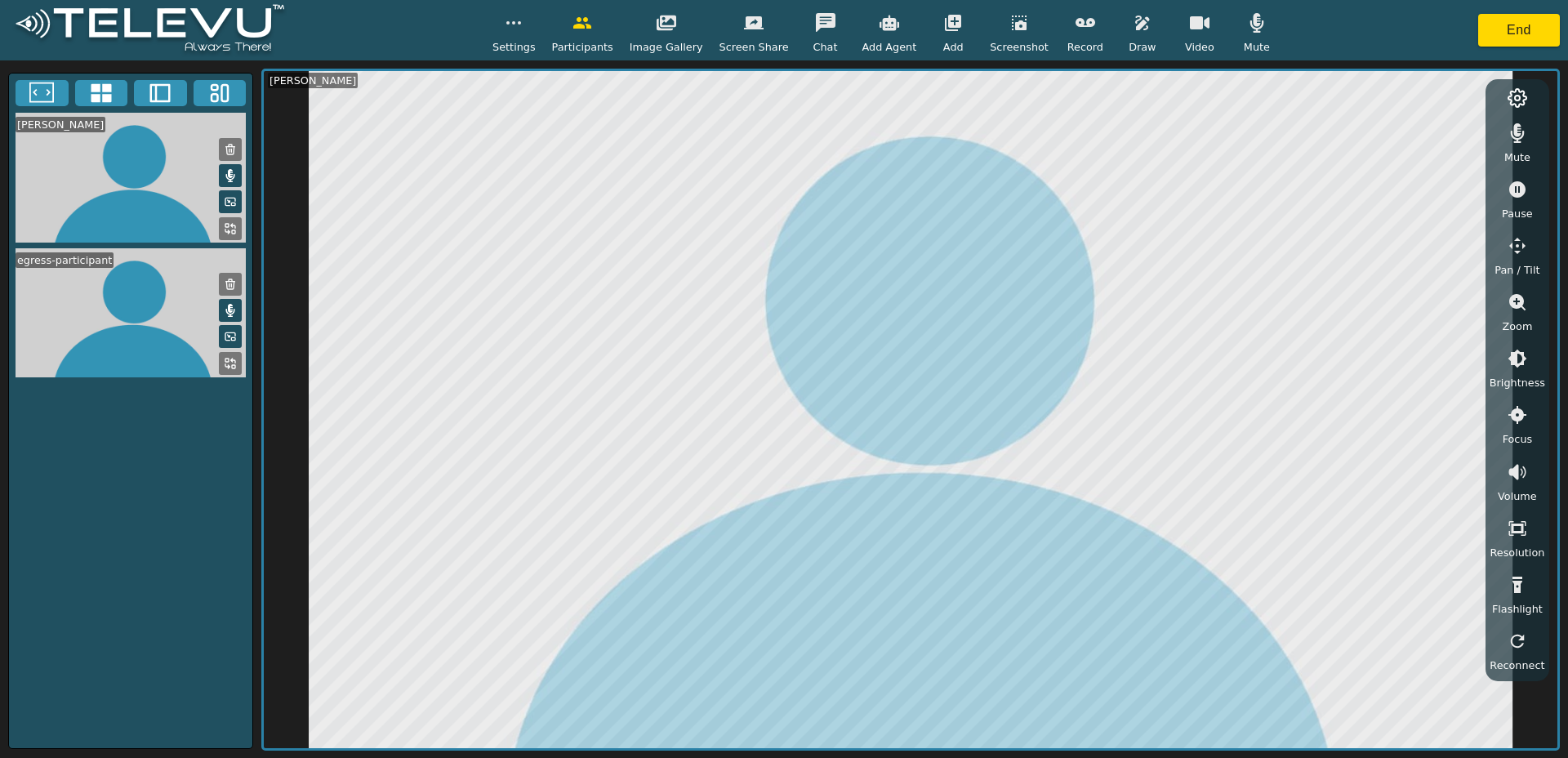
click at [1135, 22] on icon "button" at bounding box center [1142, 22] width 14 height 15
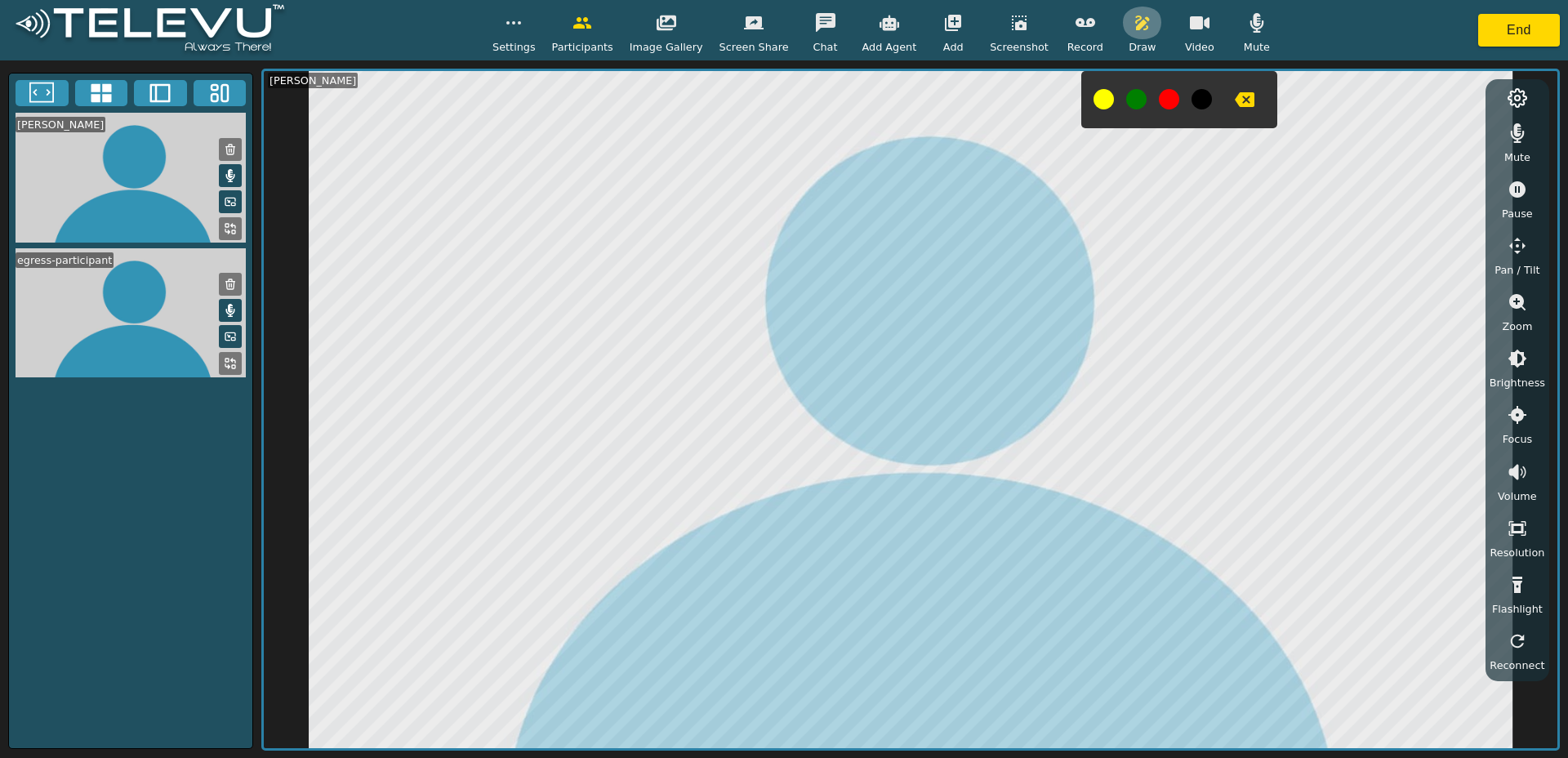
click at [1133, 27] on icon "button" at bounding box center [1142, 22] width 20 height 20
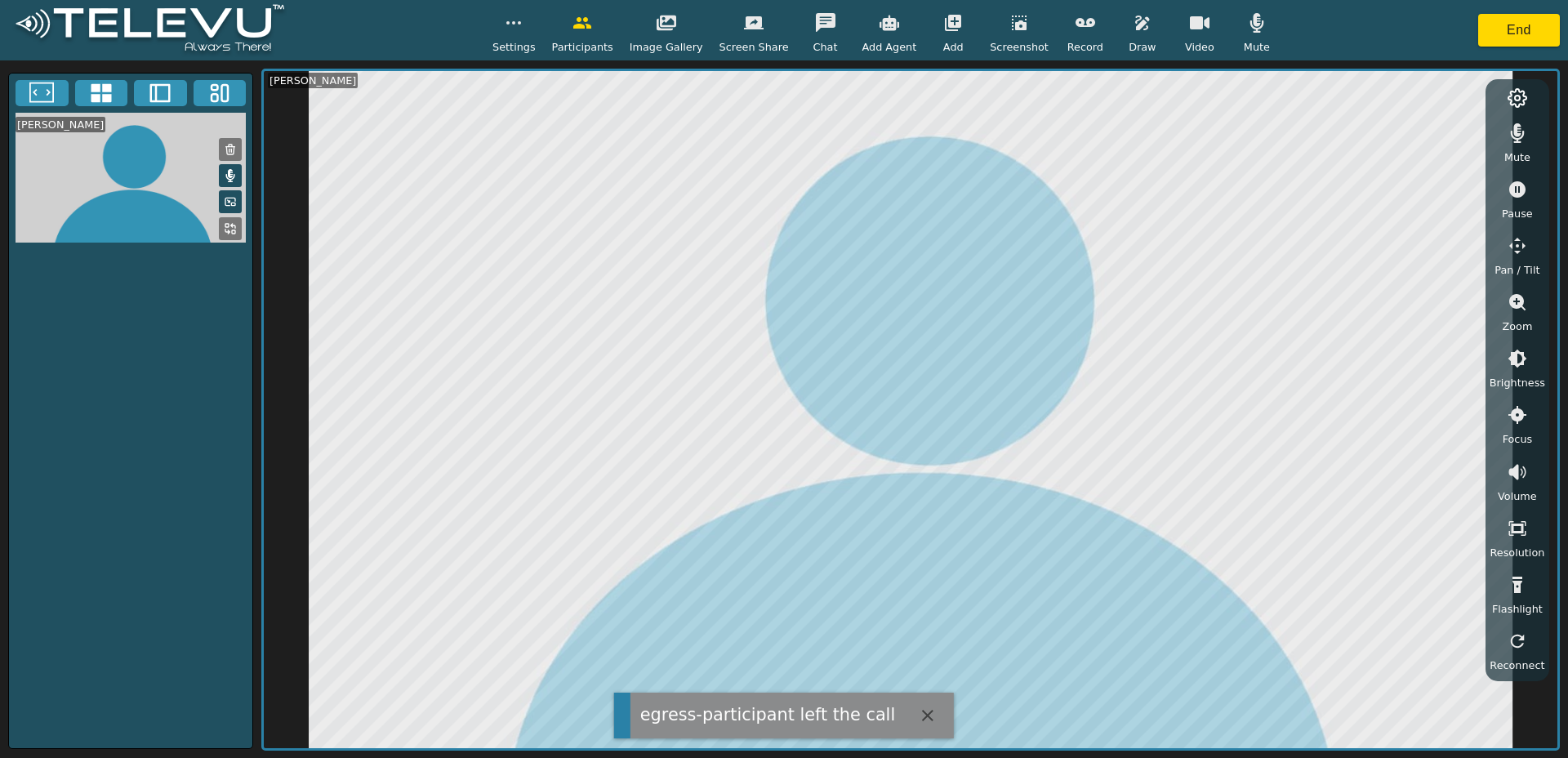
click at [1133, 32] on icon "button" at bounding box center [1142, 22] width 20 height 20
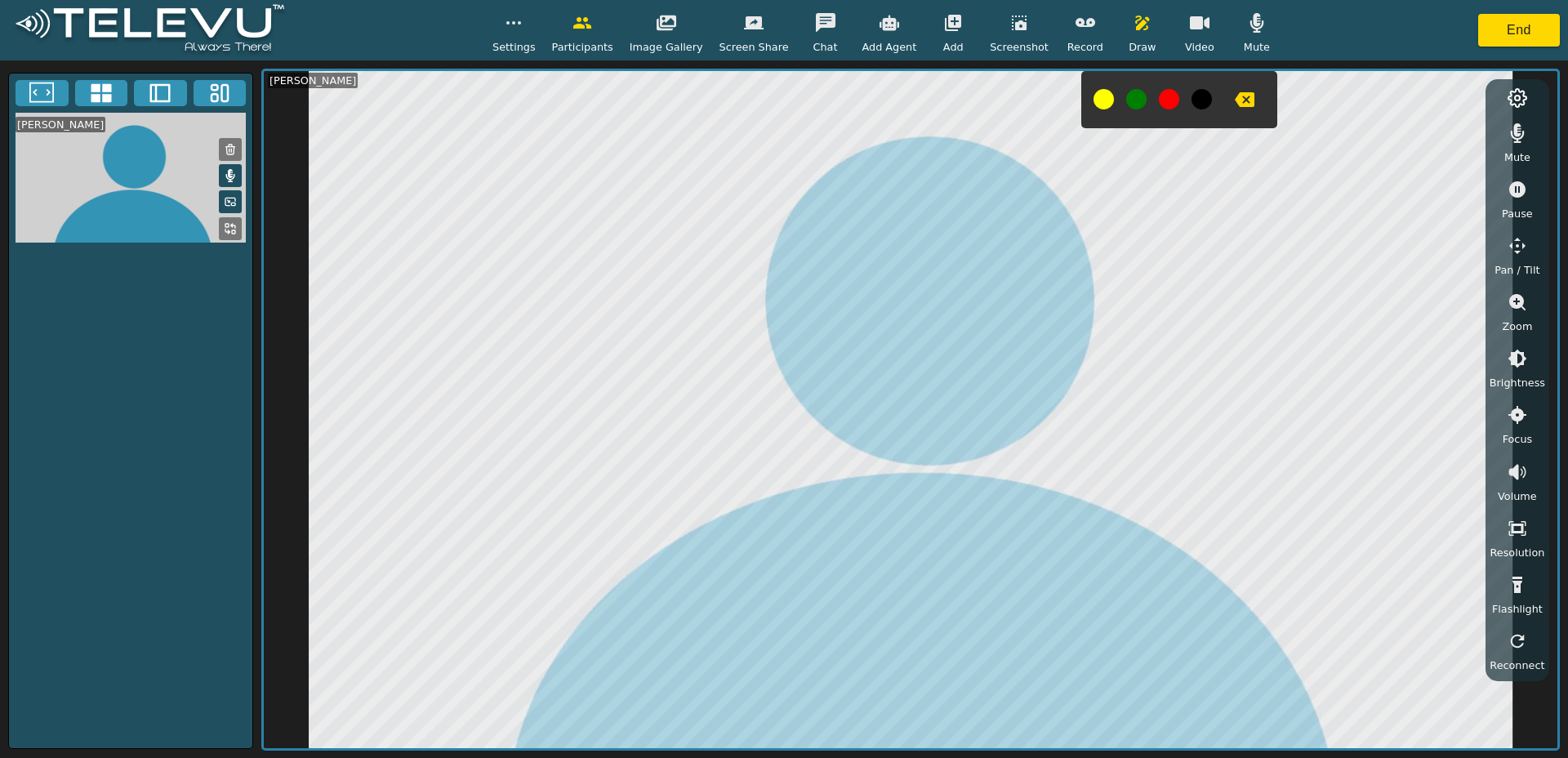
click at [1133, 28] on icon "button" at bounding box center [1142, 22] width 20 height 20
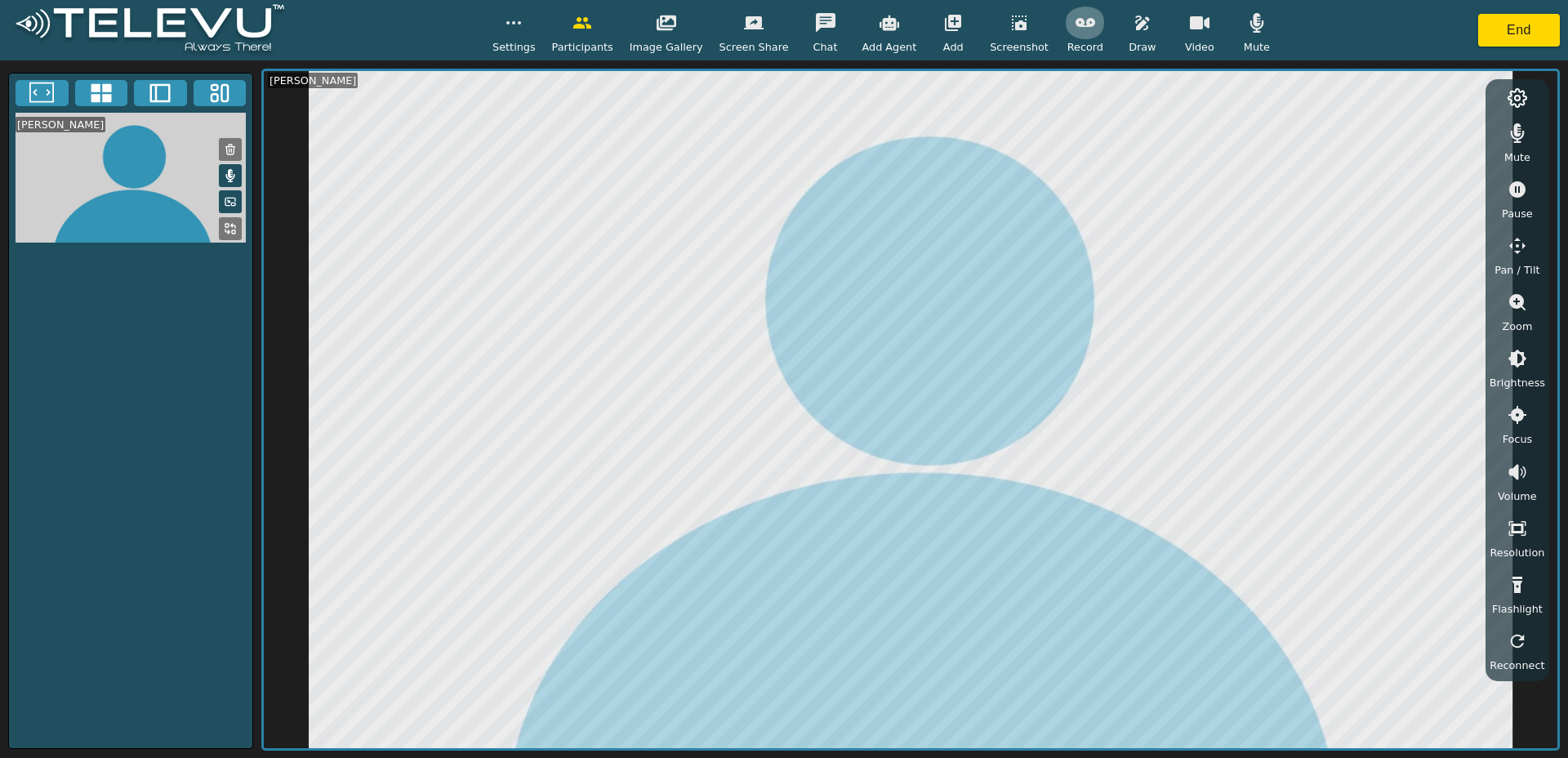
click at [1075, 19] on icon "button" at bounding box center [1085, 22] width 20 height 20
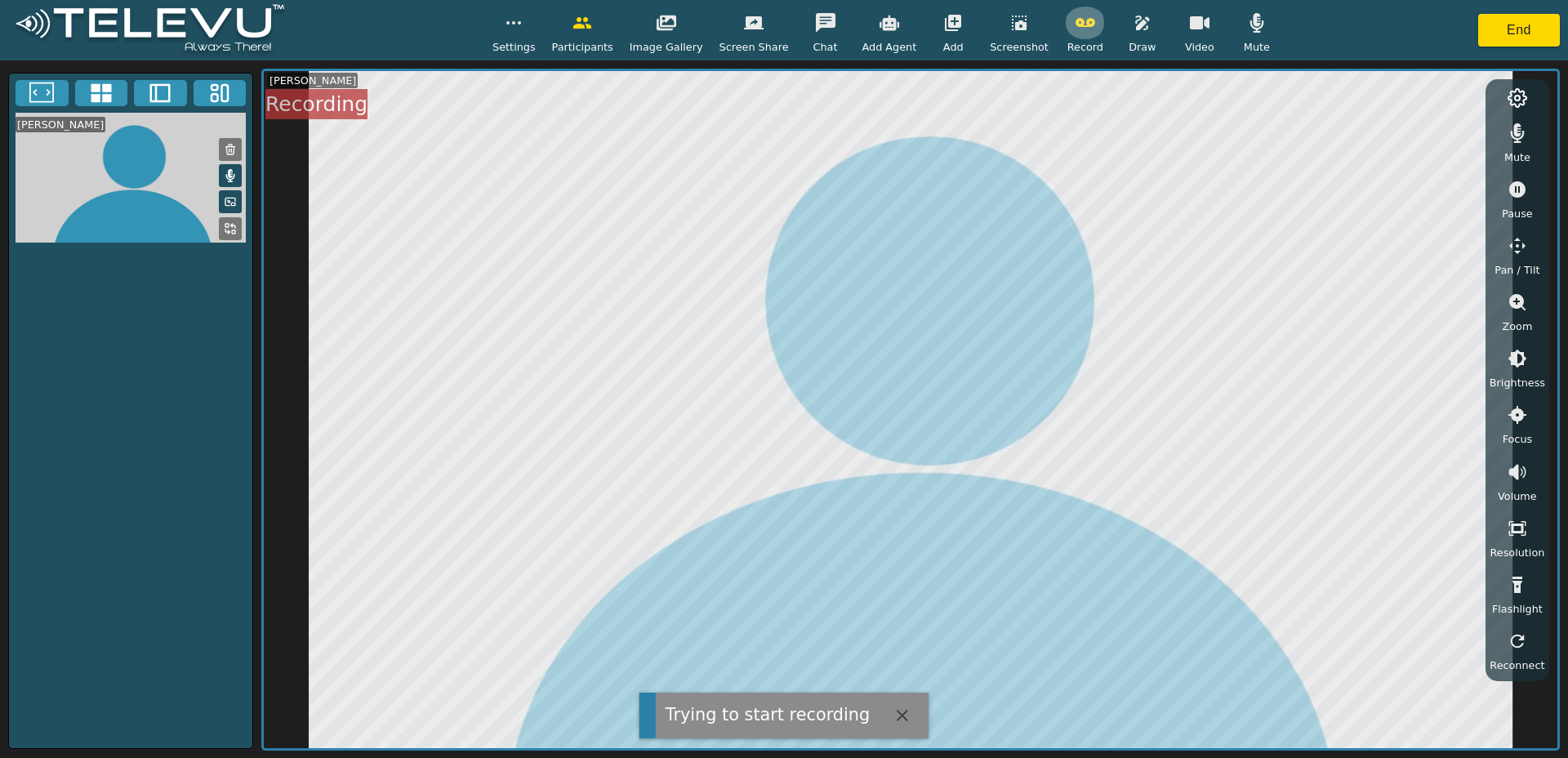
click at [1076, 22] on icon "button" at bounding box center [1085, 22] width 20 height 9
